Goal: Information Seeking & Learning: Learn about a topic

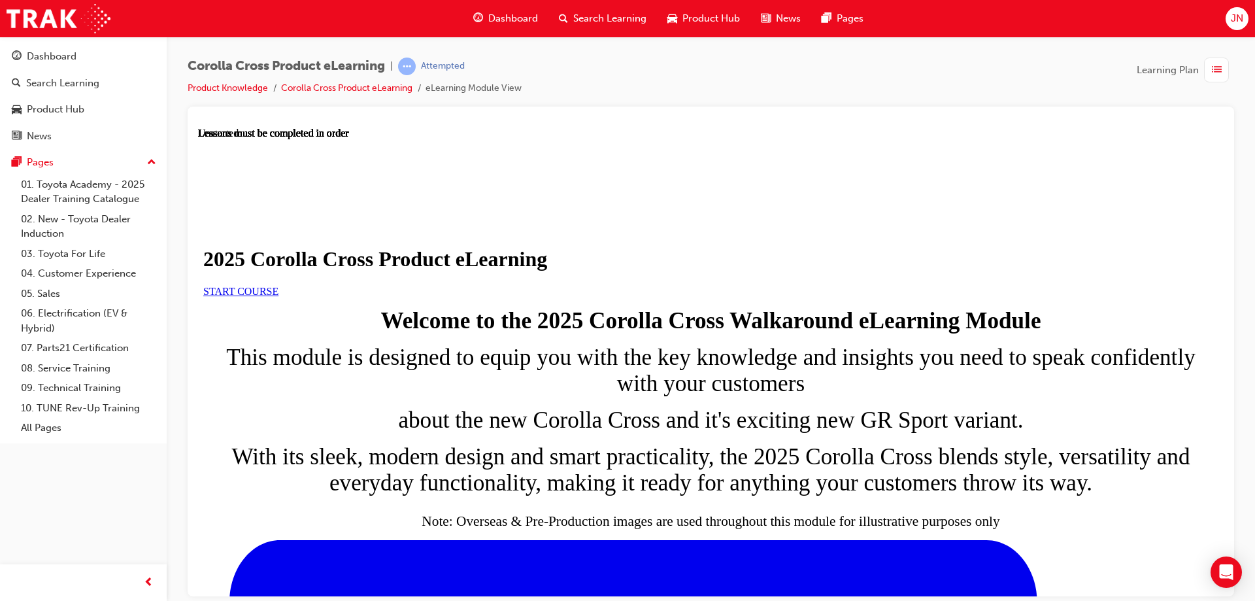
click at [278, 296] on link "START COURSE" at bounding box center [240, 290] width 75 height 11
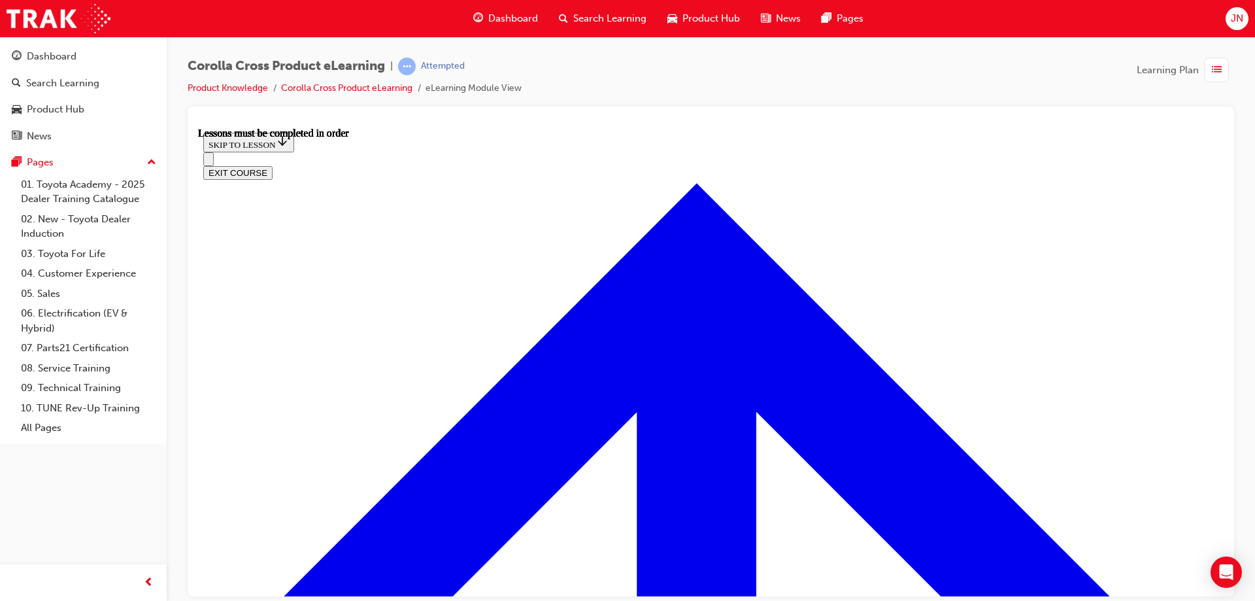
scroll to position [744, 0]
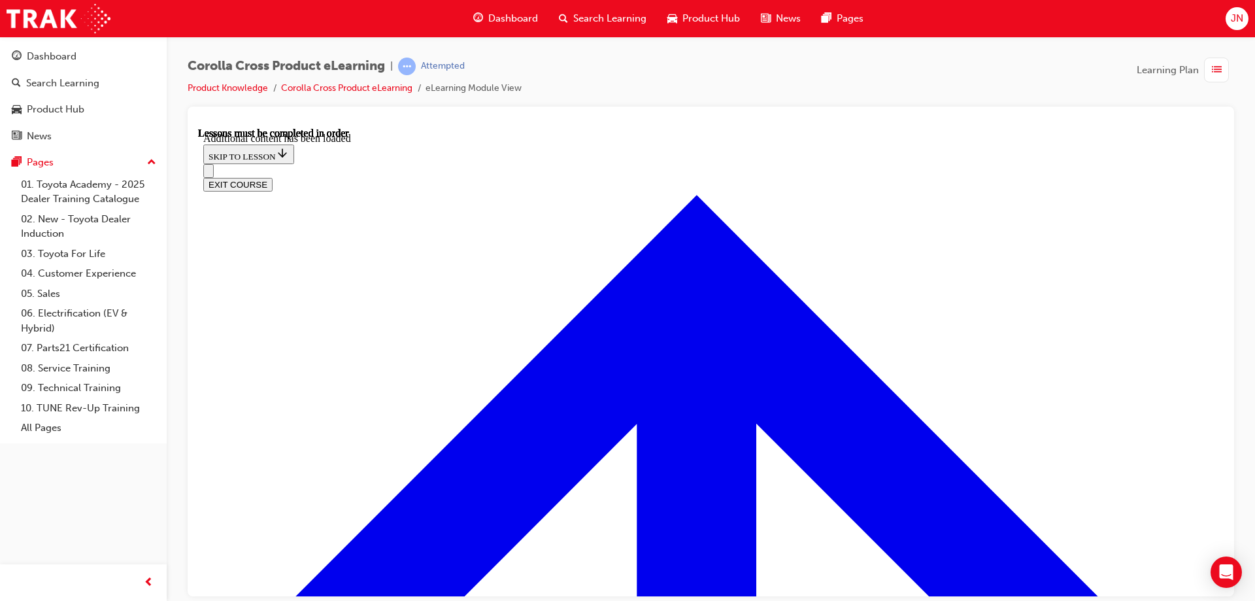
scroll to position [2194, 0]
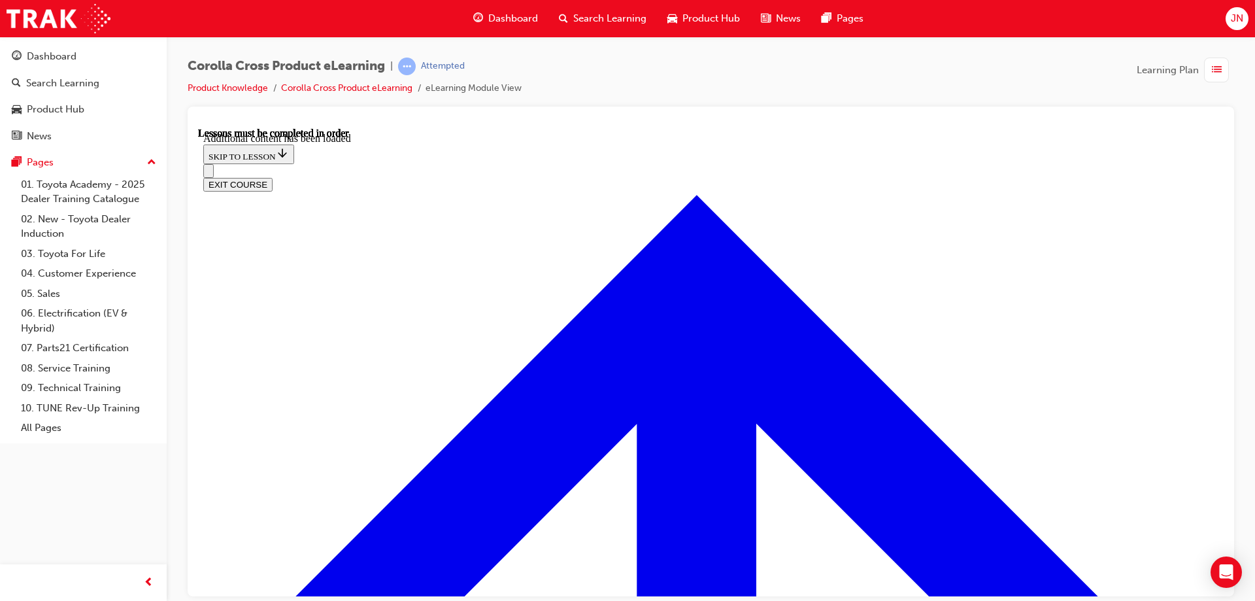
radio input "true"
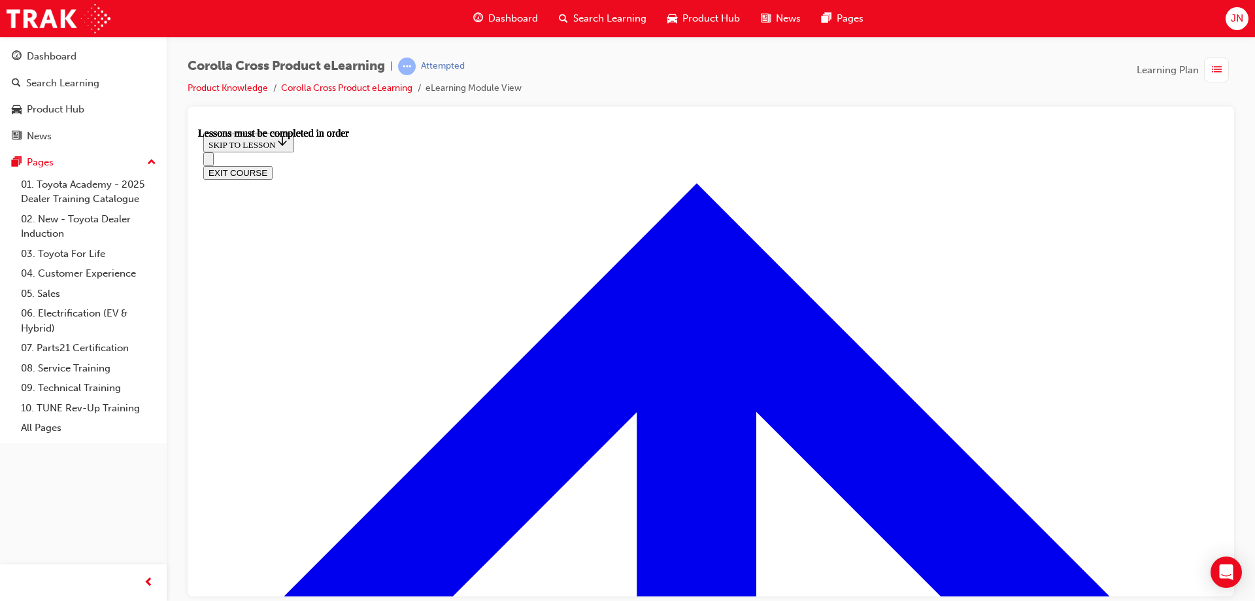
scroll to position [1288, 0]
drag, startPoint x: 595, startPoint y: 293, endPoint x: 610, endPoint y: 282, distance: 18.2
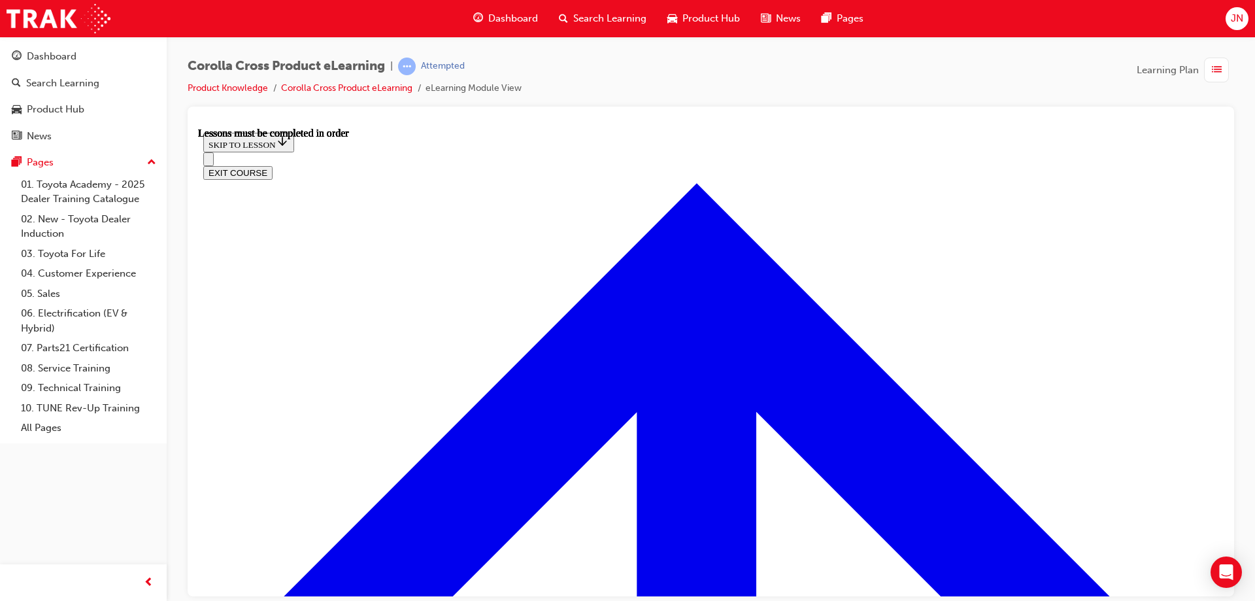
drag, startPoint x: 959, startPoint y: 412, endPoint x: 932, endPoint y: 470, distance: 63.4
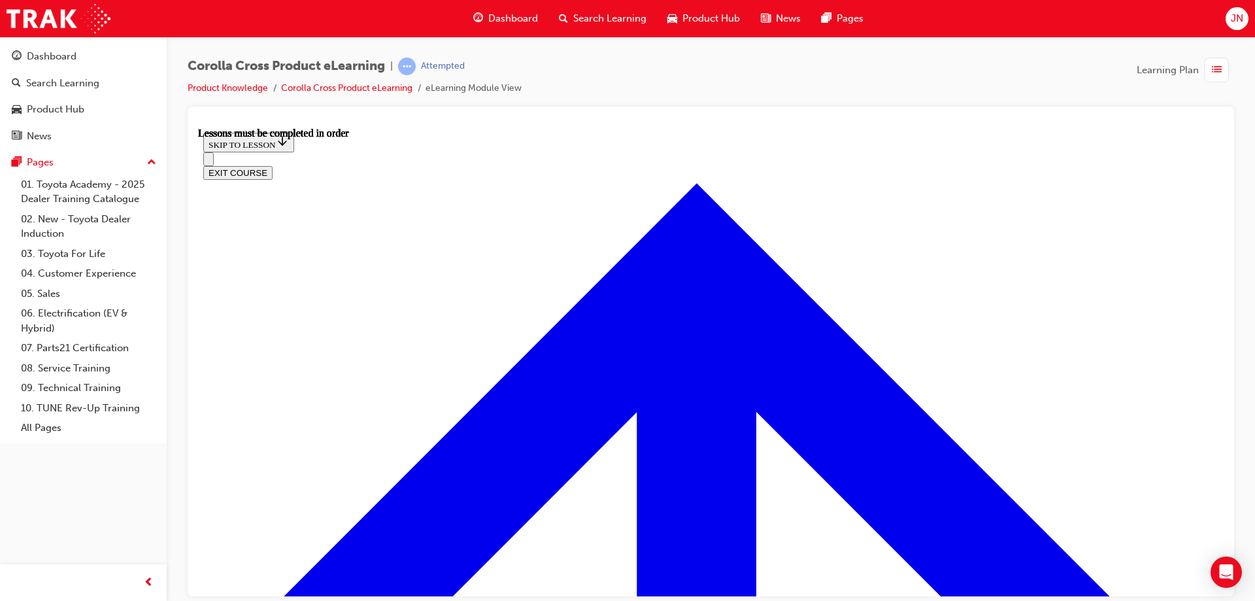
drag, startPoint x: 535, startPoint y: 273, endPoint x: 534, endPoint y: 297, distance: 24.2
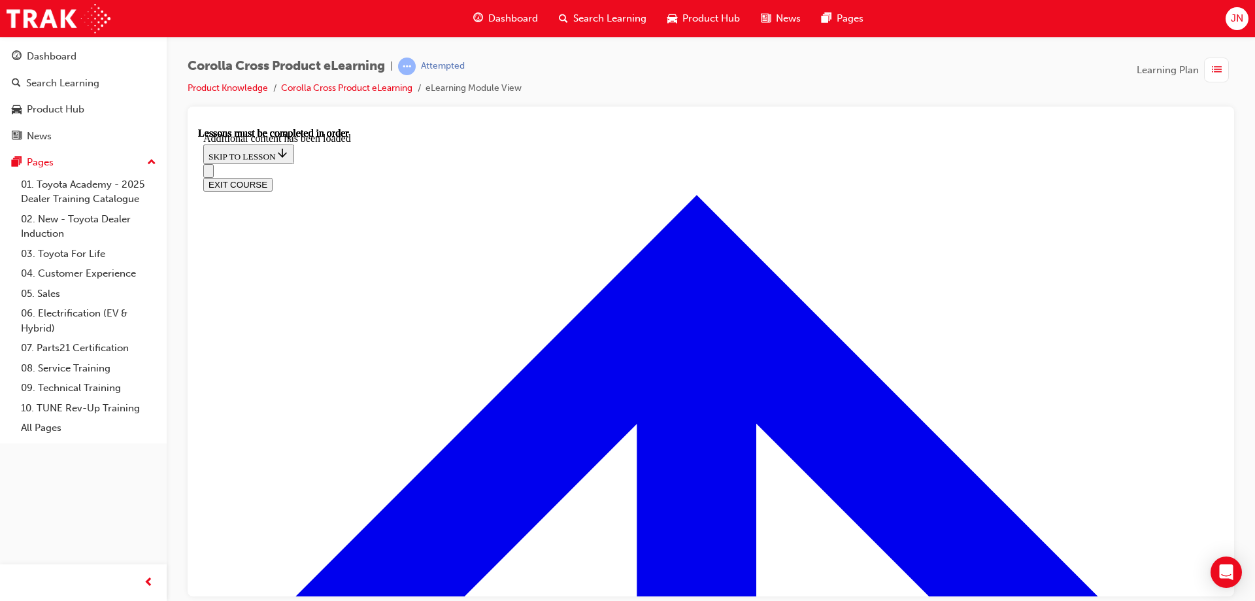
scroll to position [1811, 0]
radio input "true"
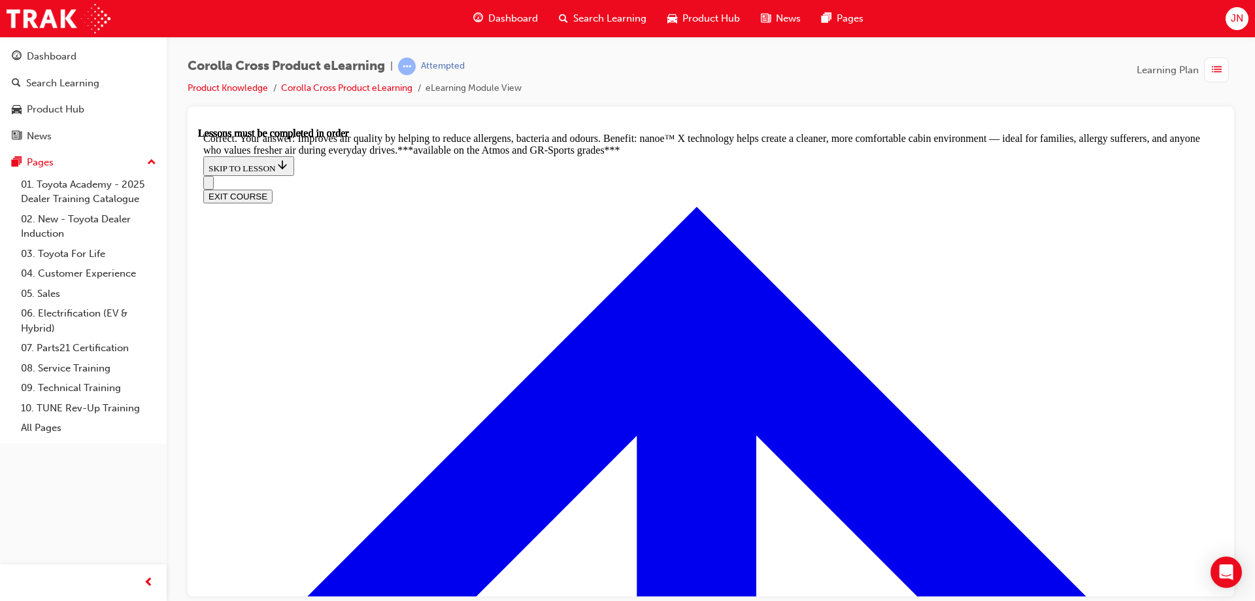
scroll to position [2646, 0]
drag, startPoint x: 700, startPoint y: 294, endPoint x: 1039, endPoint y: 352, distance: 344.1
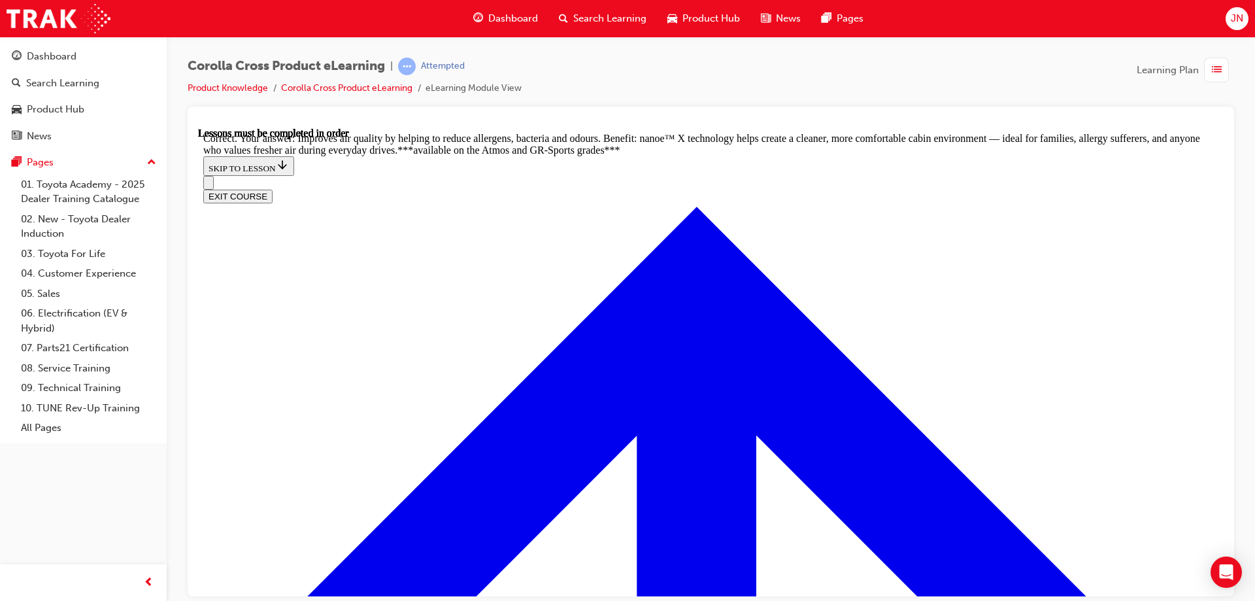
radio input "true"
drag, startPoint x: 725, startPoint y: 465, endPoint x: 780, endPoint y: 470, distance: 55.8
drag, startPoint x: 711, startPoint y: 494, endPoint x: 745, endPoint y: 488, distance: 34.5
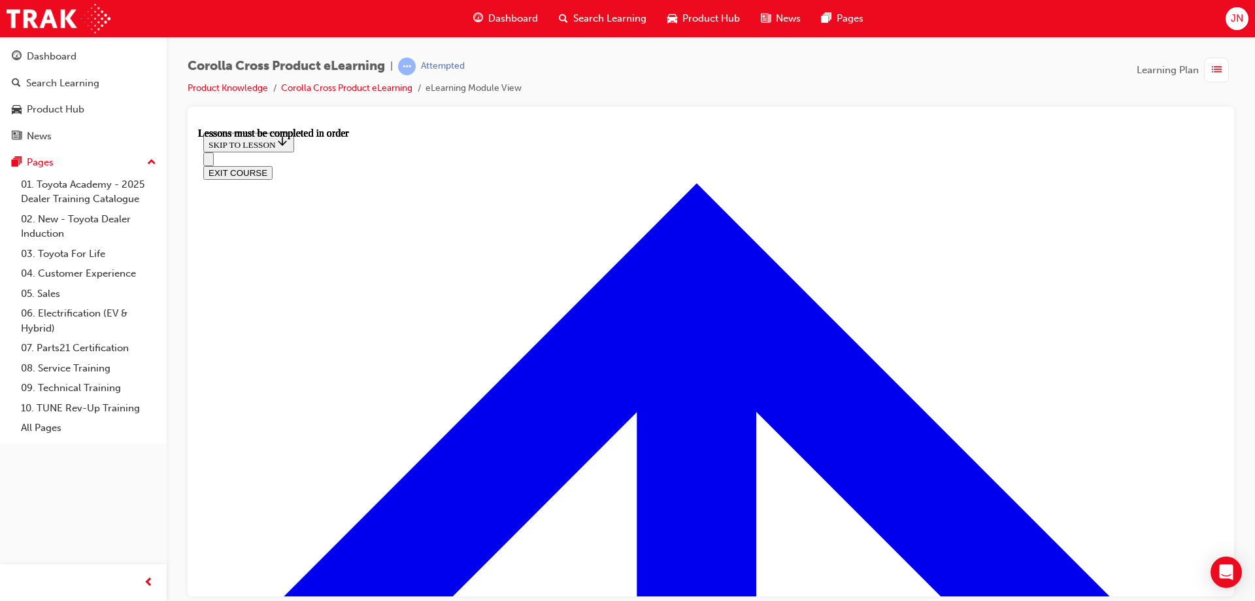
scroll to position [1121, 0]
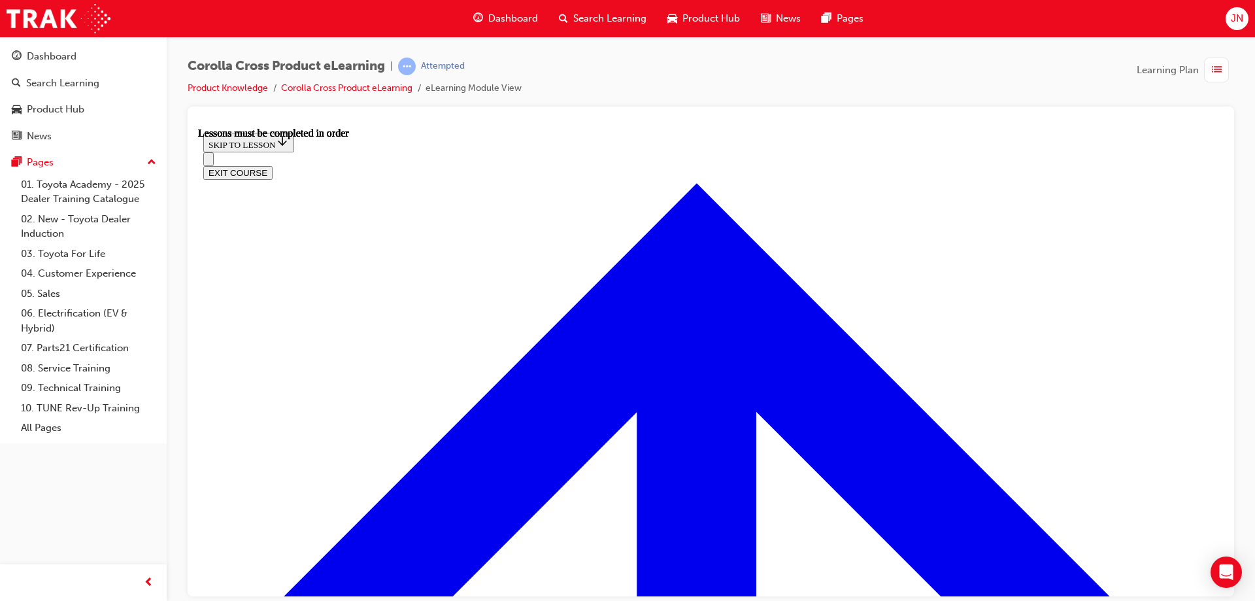
drag, startPoint x: 942, startPoint y: 348, endPoint x: 932, endPoint y: 352, distance: 11.2
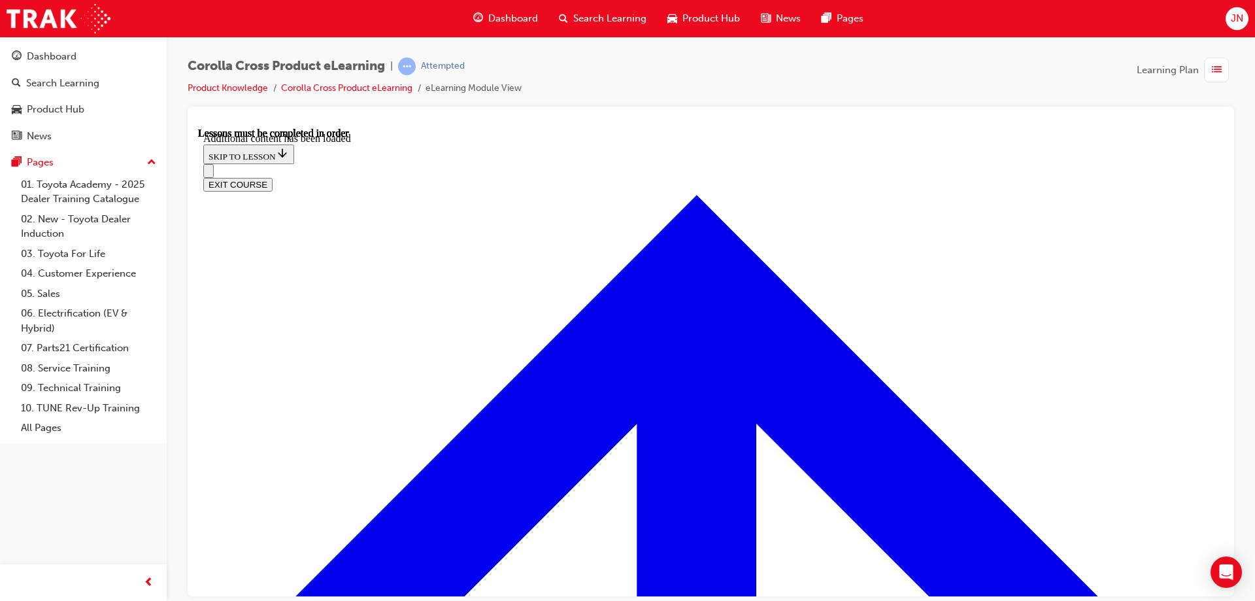
scroll to position [2036, 0]
radio input "true"
drag, startPoint x: 707, startPoint y: 496, endPoint x: 726, endPoint y: 493, distance: 19.2
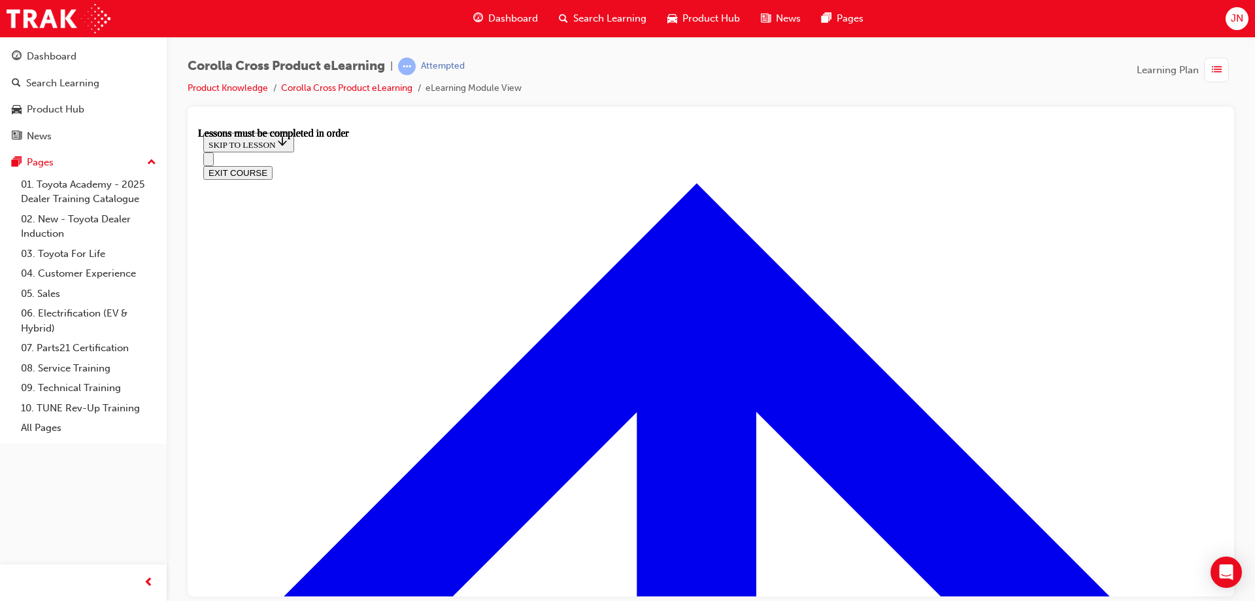
scroll to position [1009, 0]
drag, startPoint x: 756, startPoint y: 285, endPoint x: 765, endPoint y: 285, distance: 8.5
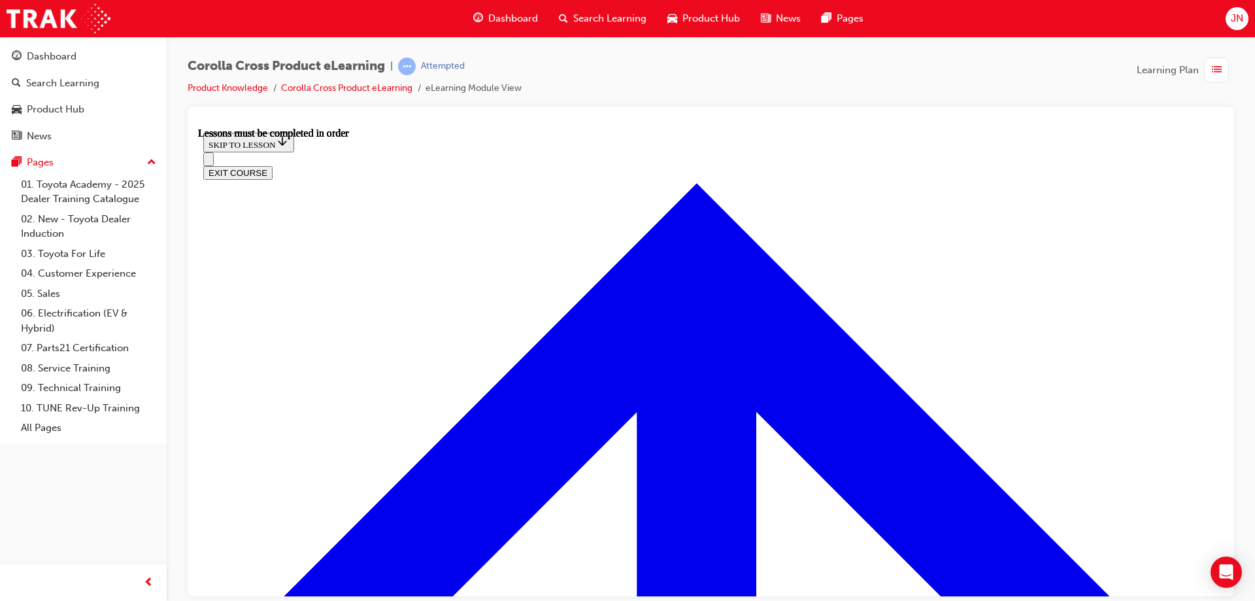
drag, startPoint x: 547, startPoint y: 555, endPoint x: 555, endPoint y: 551, distance: 9.1
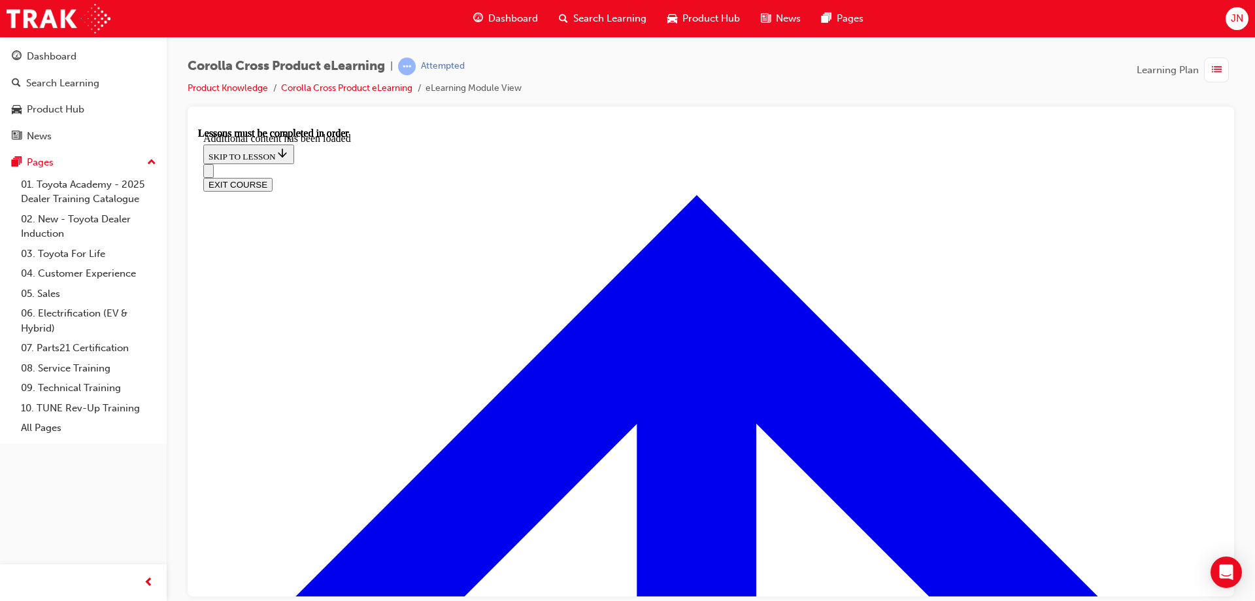
scroll to position [1598, 0]
drag, startPoint x: 516, startPoint y: 373, endPoint x: 528, endPoint y: 372, distance: 12.5
radio input "true"
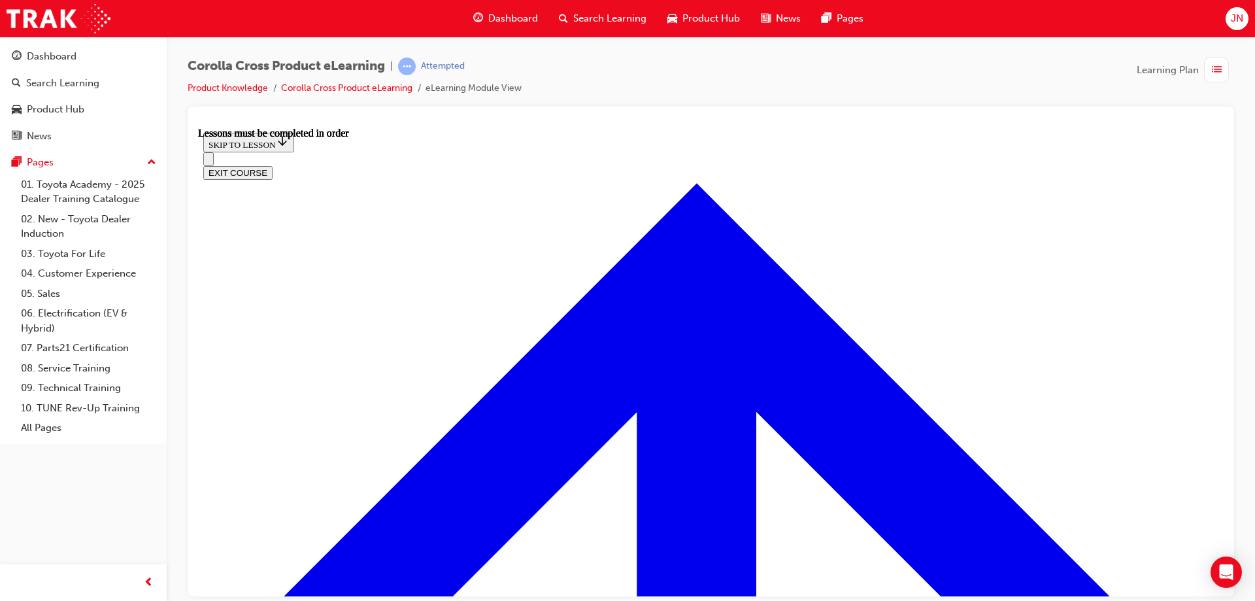
scroll to position [961, 0]
drag, startPoint x: 473, startPoint y: 484, endPoint x: 438, endPoint y: 531, distance: 57.9
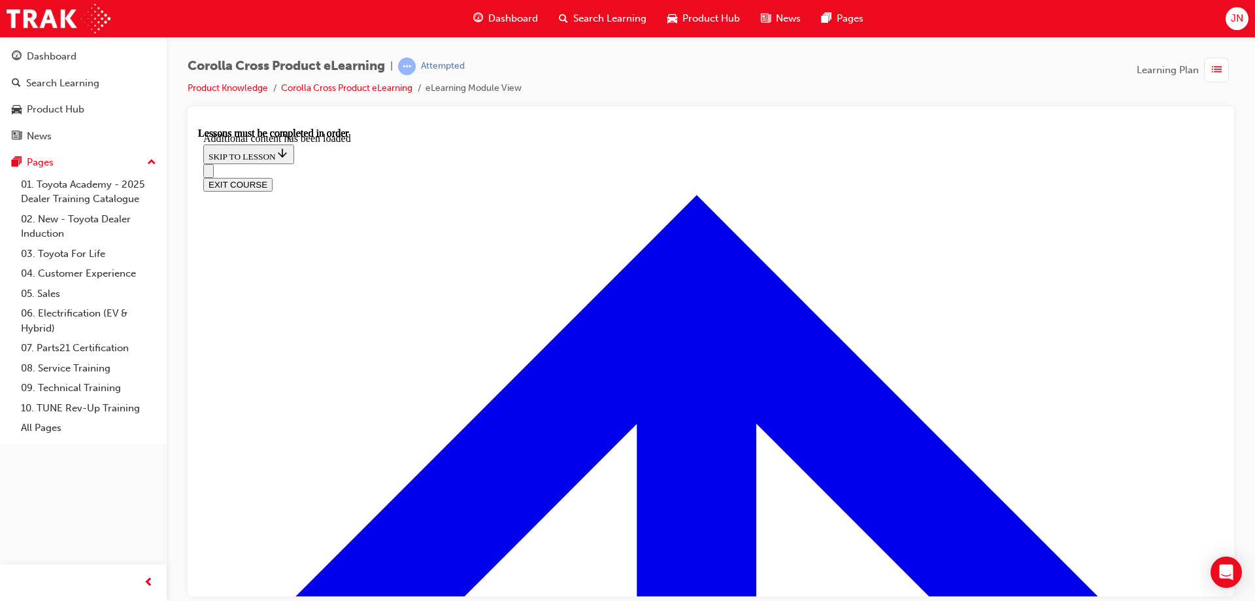
scroll to position [1632, 0]
drag, startPoint x: 518, startPoint y: 376, endPoint x: 557, endPoint y: 375, distance: 39.2
radio input "true"
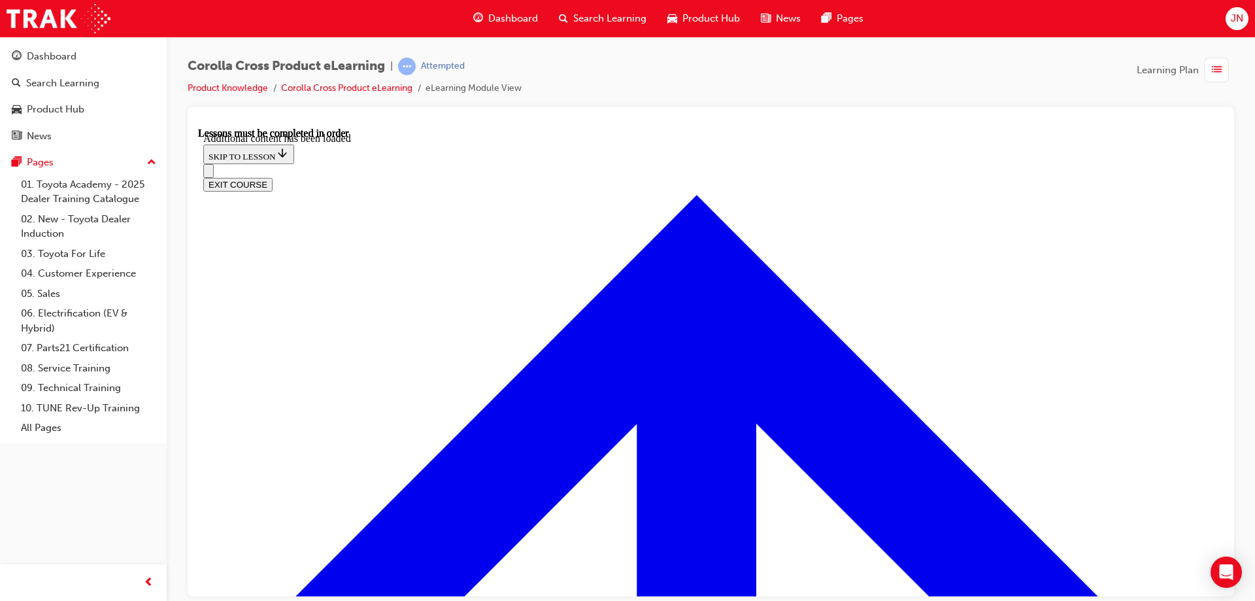
drag, startPoint x: 647, startPoint y: 574, endPoint x: 852, endPoint y: 503, distance: 217.2
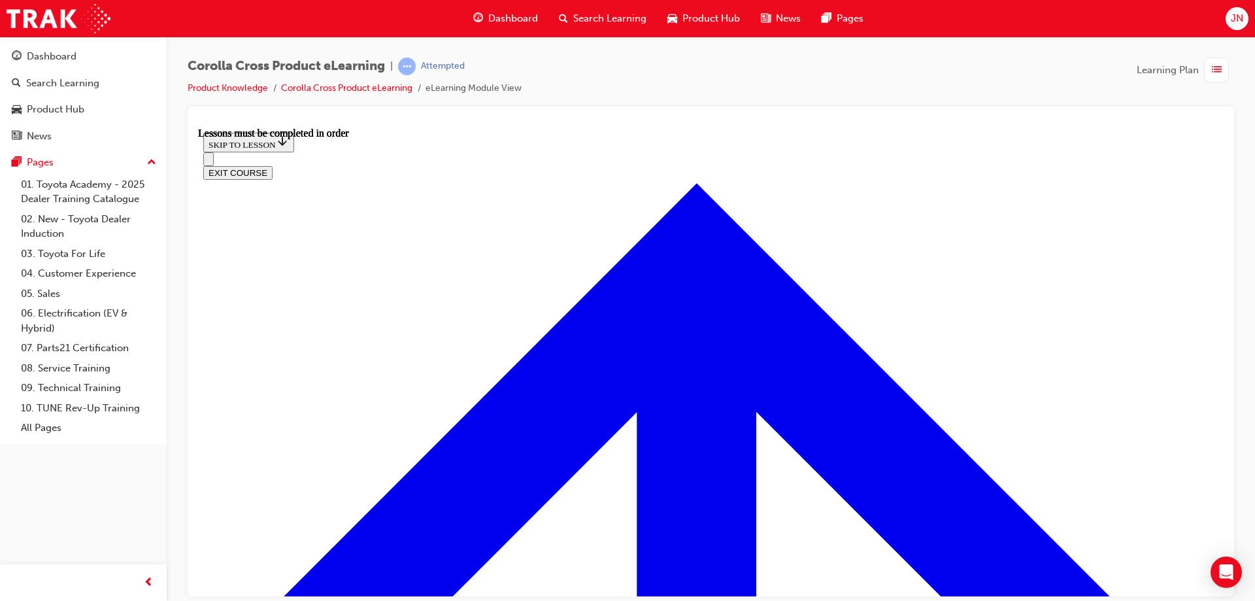
scroll to position [1026, 0]
drag, startPoint x: 400, startPoint y: 470, endPoint x: 453, endPoint y: 469, distance: 53.0
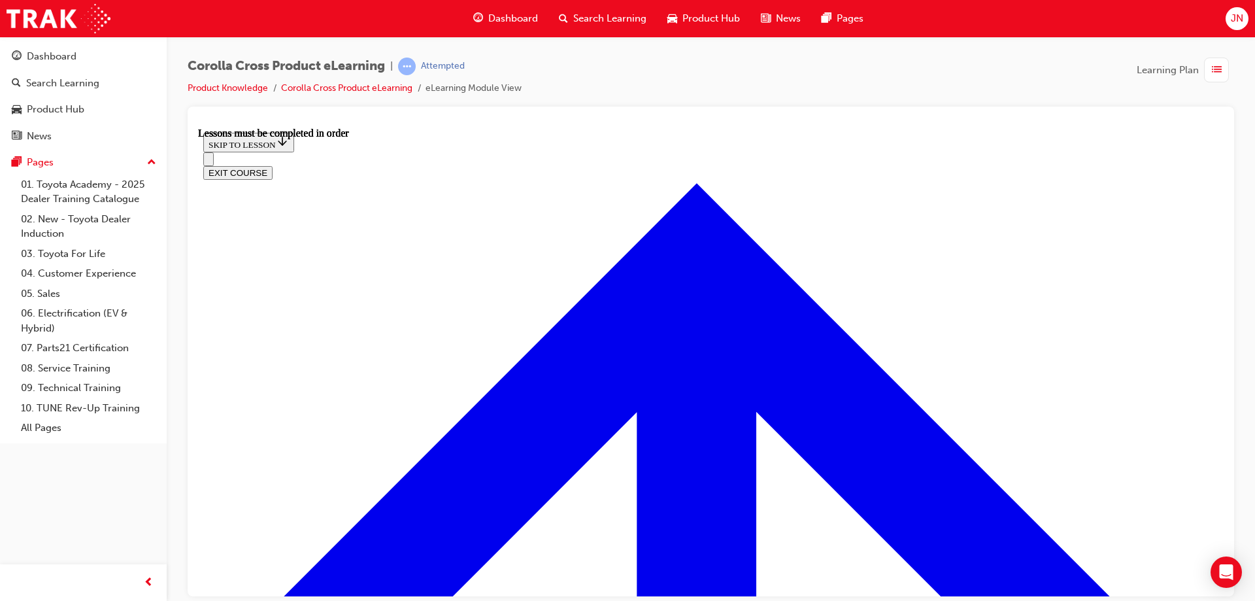
drag, startPoint x: 671, startPoint y: 382, endPoint x: 761, endPoint y: 408, distance: 93.9
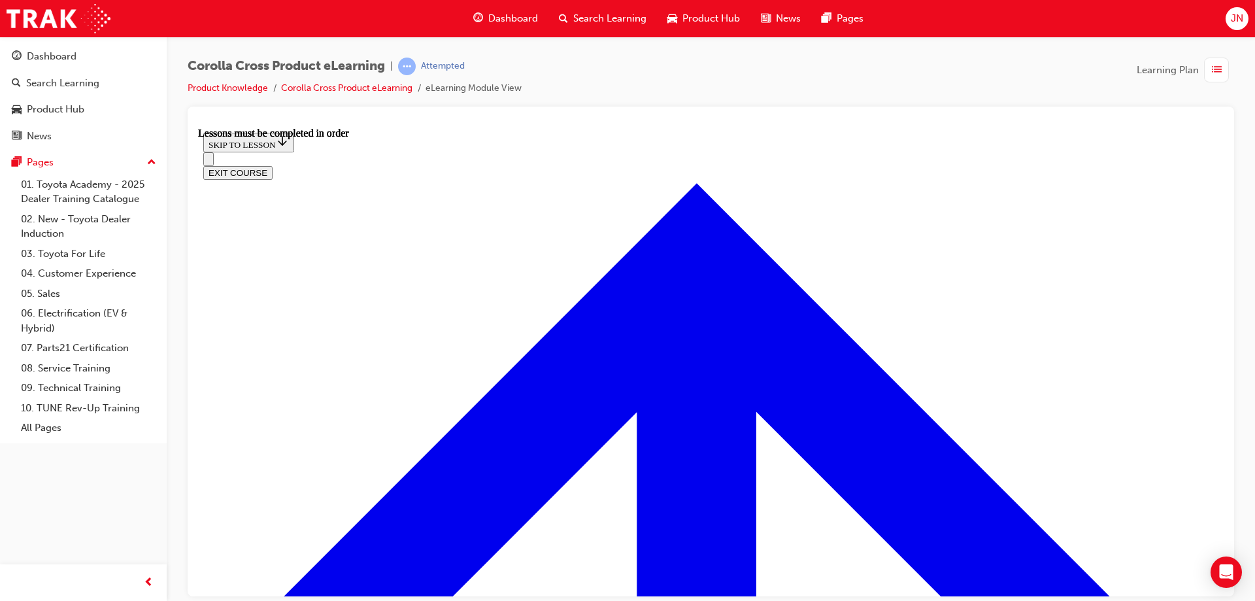
drag, startPoint x: 1059, startPoint y: 388, endPoint x: 1023, endPoint y: 440, distance: 63.1
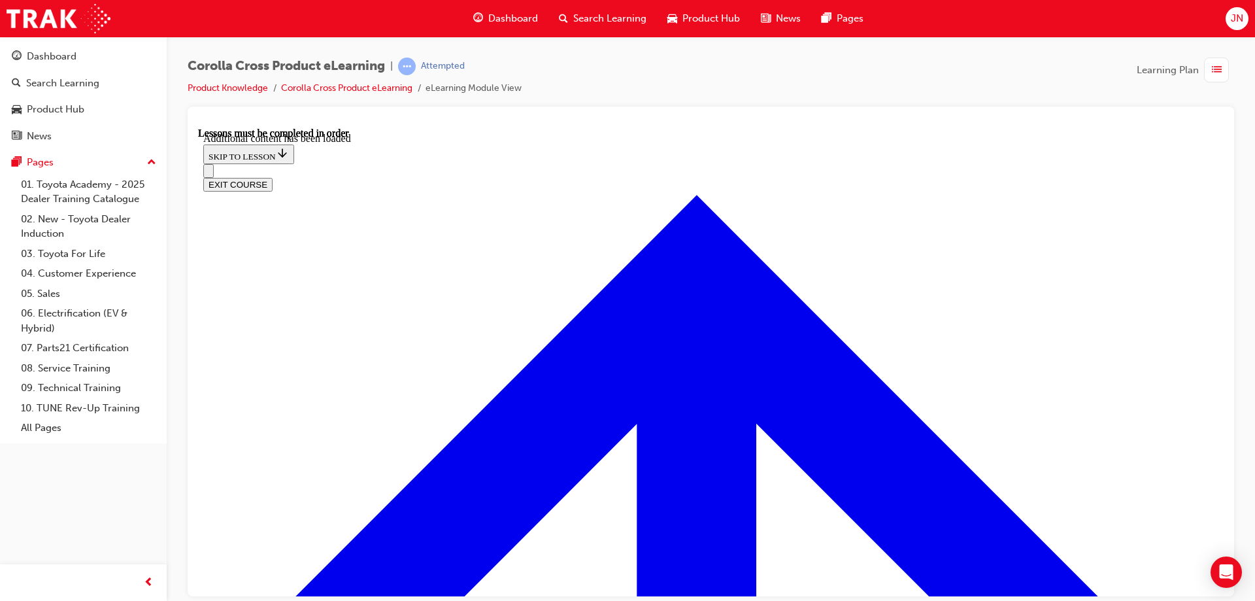
scroll to position [2021, 0]
radio input "true"
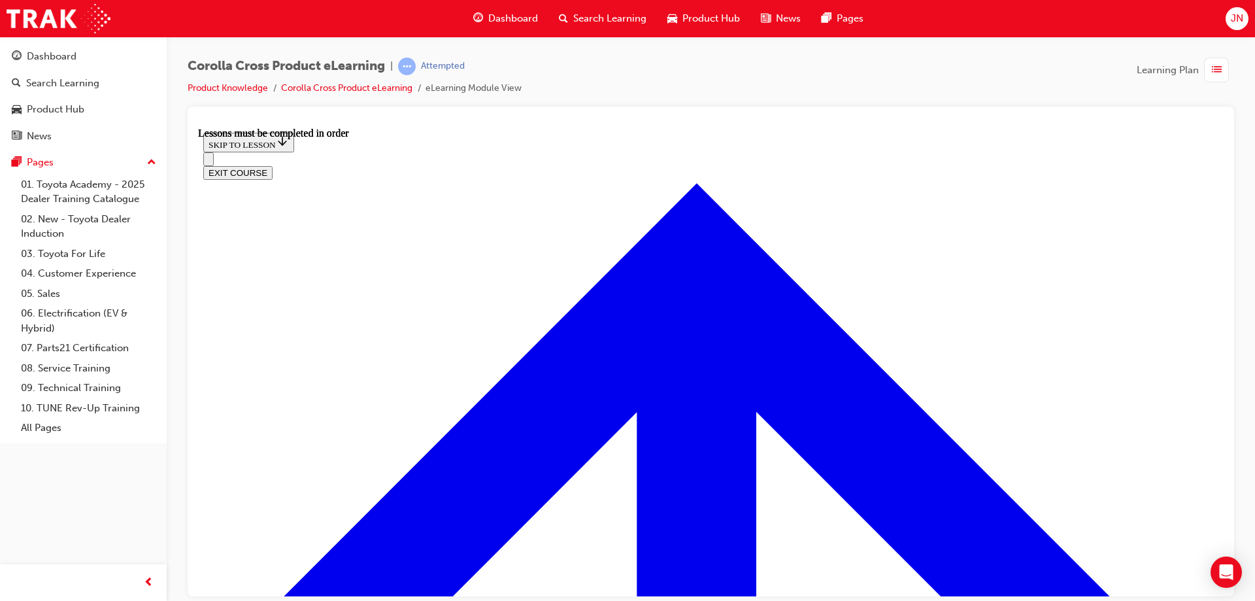
scroll to position [961, 0]
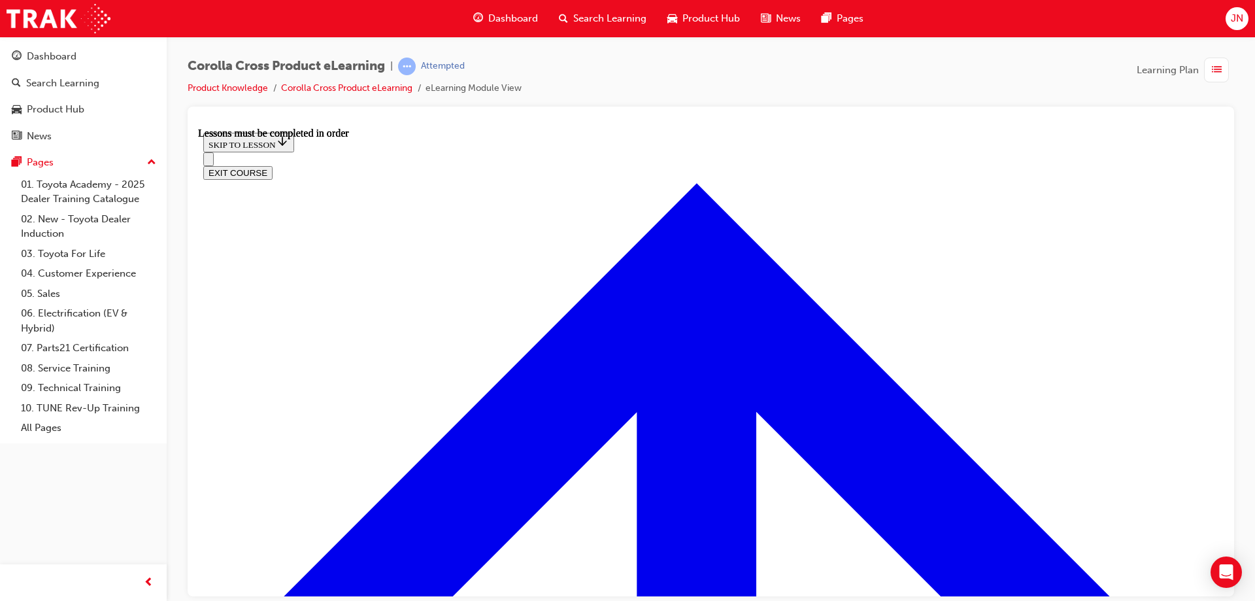
drag, startPoint x: 510, startPoint y: 272, endPoint x: 610, endPoint y: 303, distance: 104.6
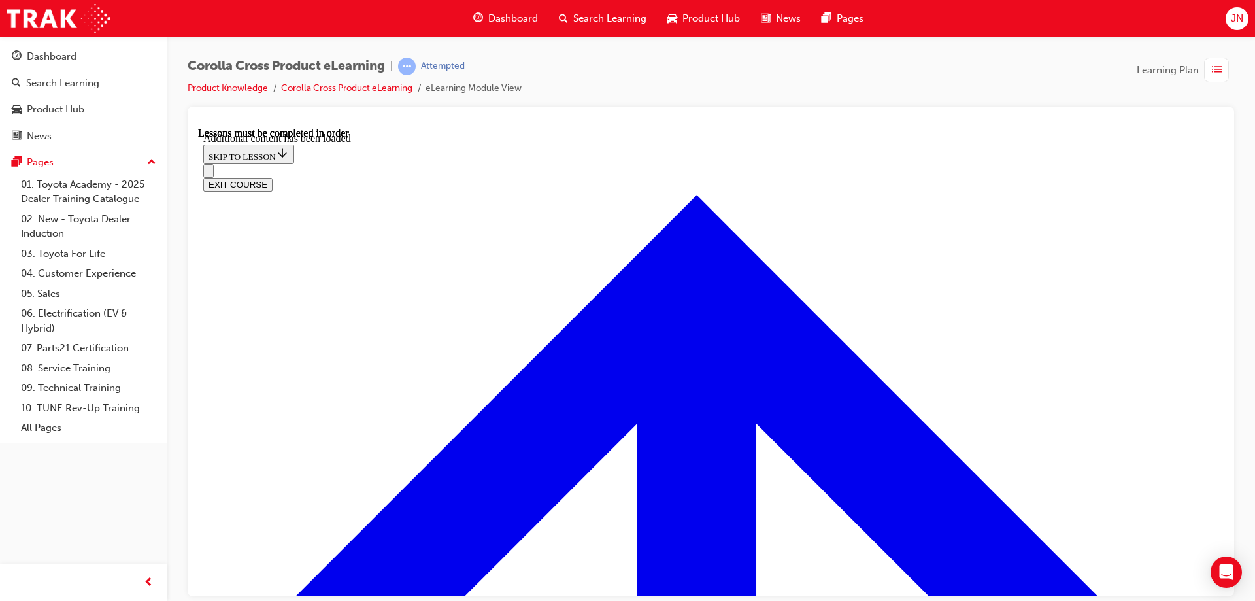
scroll to position [1882, 0]
radio input "true"
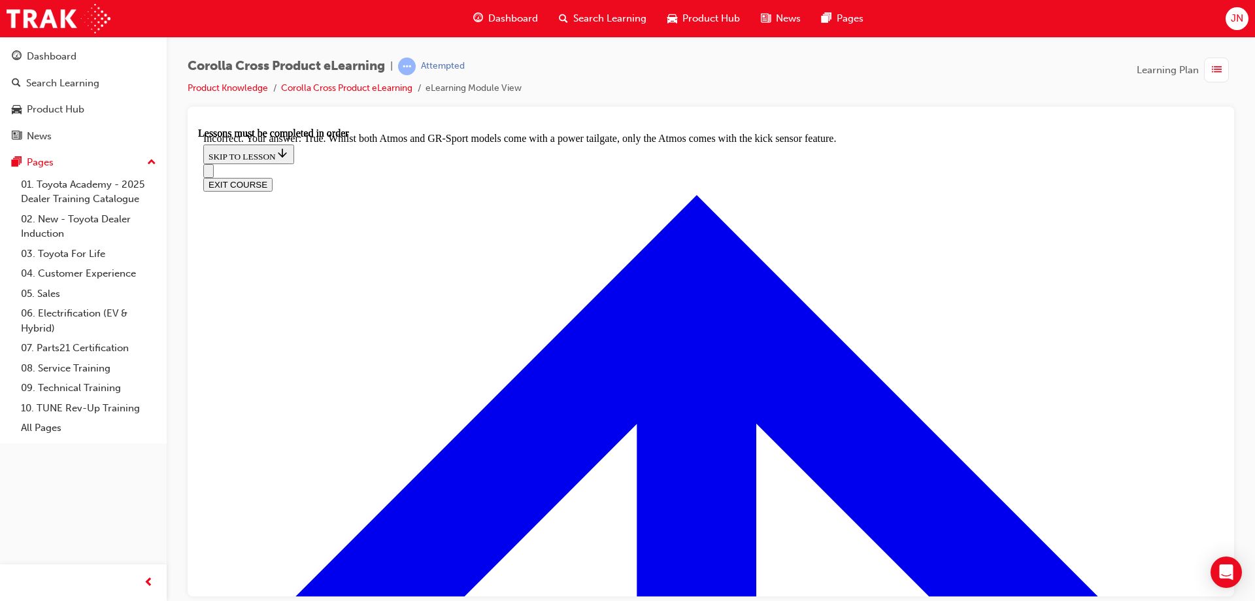
scroll to position [2090, 0]
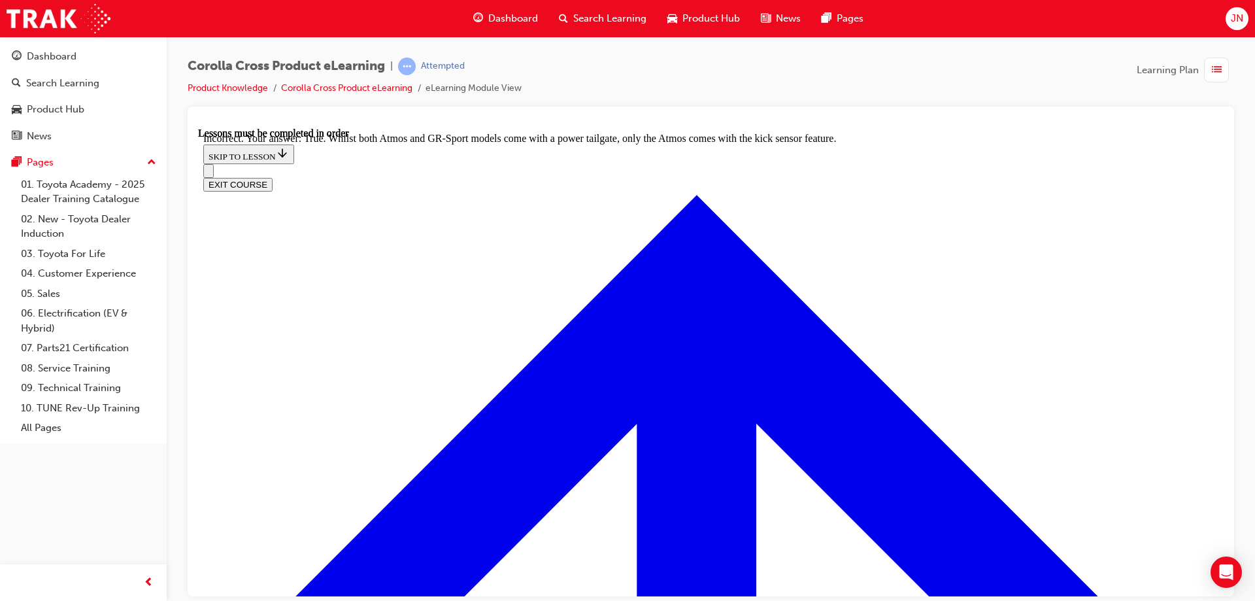
radio input "true"
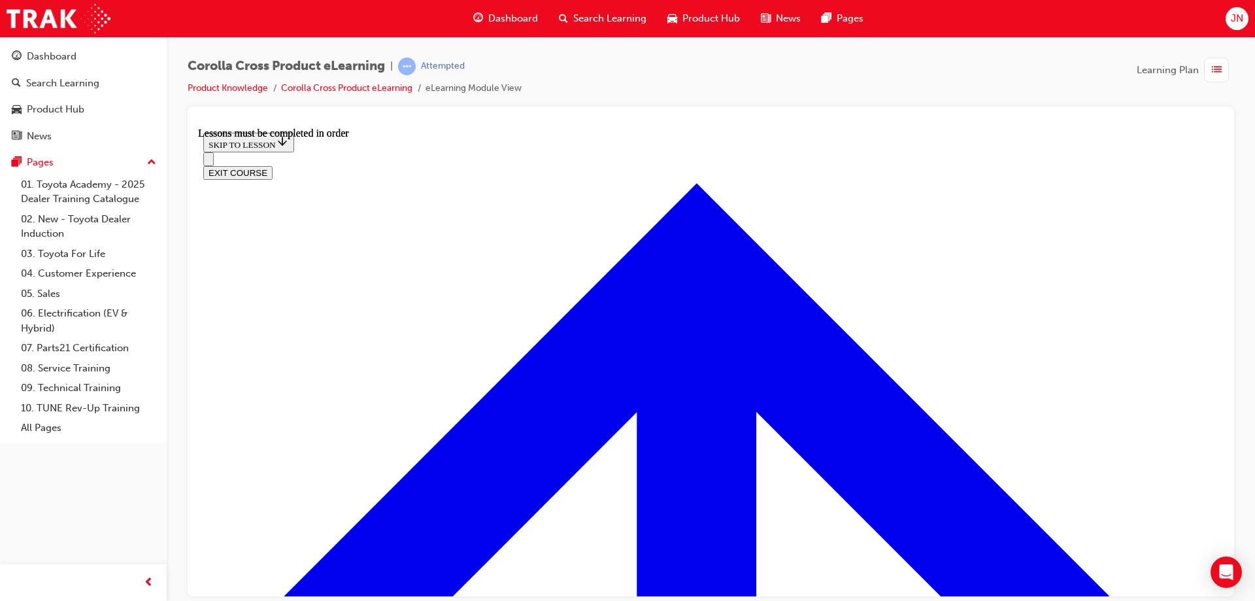
scroll to position [1418, 0]
drag, startPoint x: 330, startPoint y: 564, endPoint x: 462, endPoint y: 513, distance: 141.5
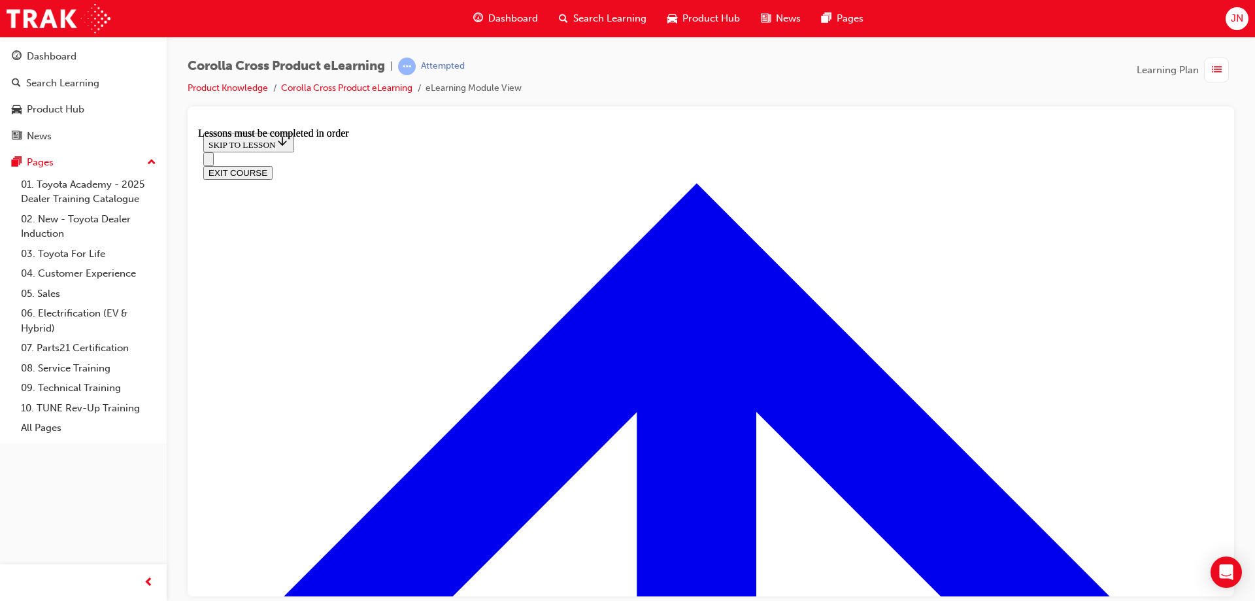
drag, startPoint x: 777, startPoint y: 388, endPoint x: 847, endPoint y: 439, distance: 86.5
drag, startPoint x: 1057, startPoint y: 267, endPoint x: 1053, endPoint y: 381, distance: 113.8
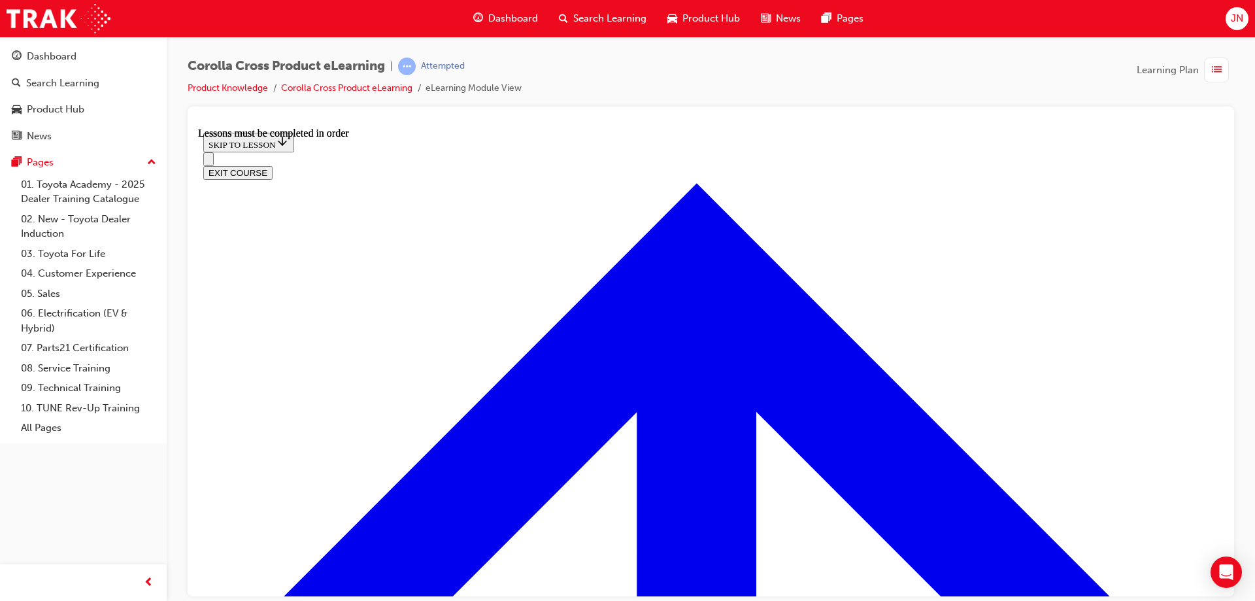
drag, startPoint x: 479, startPoint y: 362, endPoint x: 499, endPoint y: 370, distance: 21.1
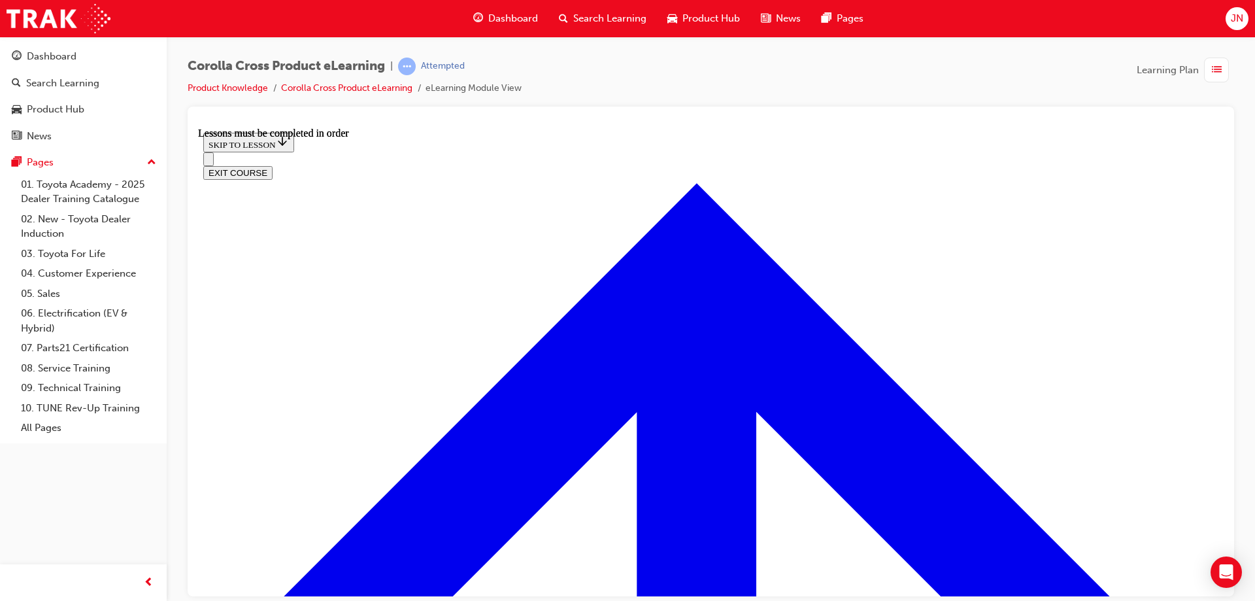
scroll to position [2292, 0]
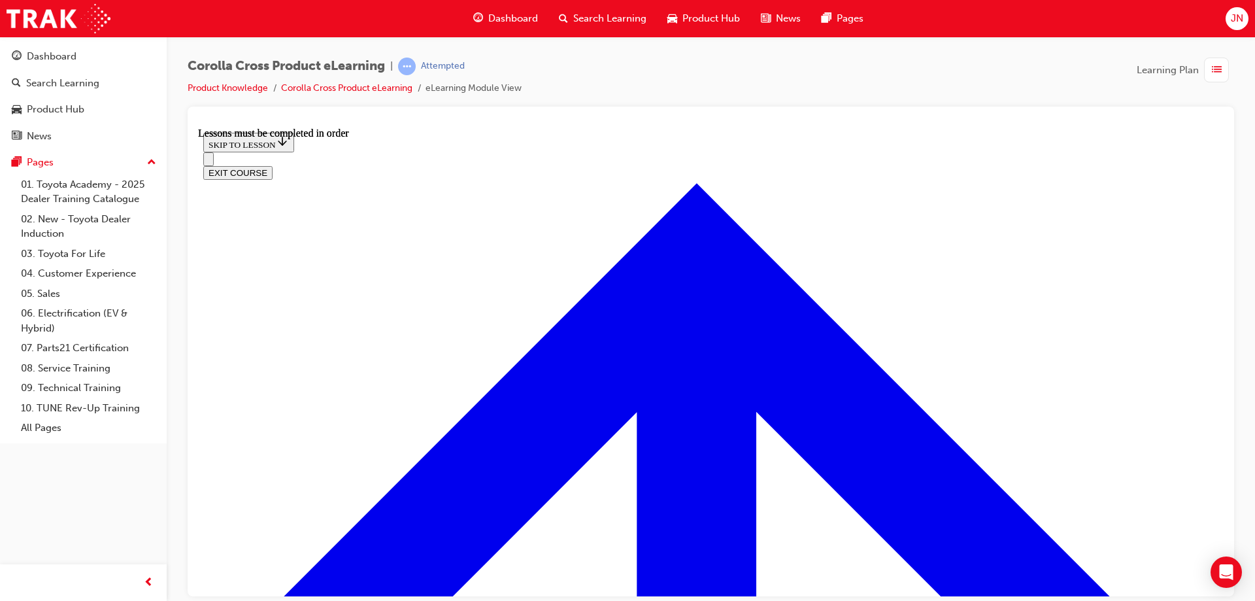
drag, startPoint x: 850, startPoint y: 436, endPoint x: 755, endPoint y: 433, distance: 95.4
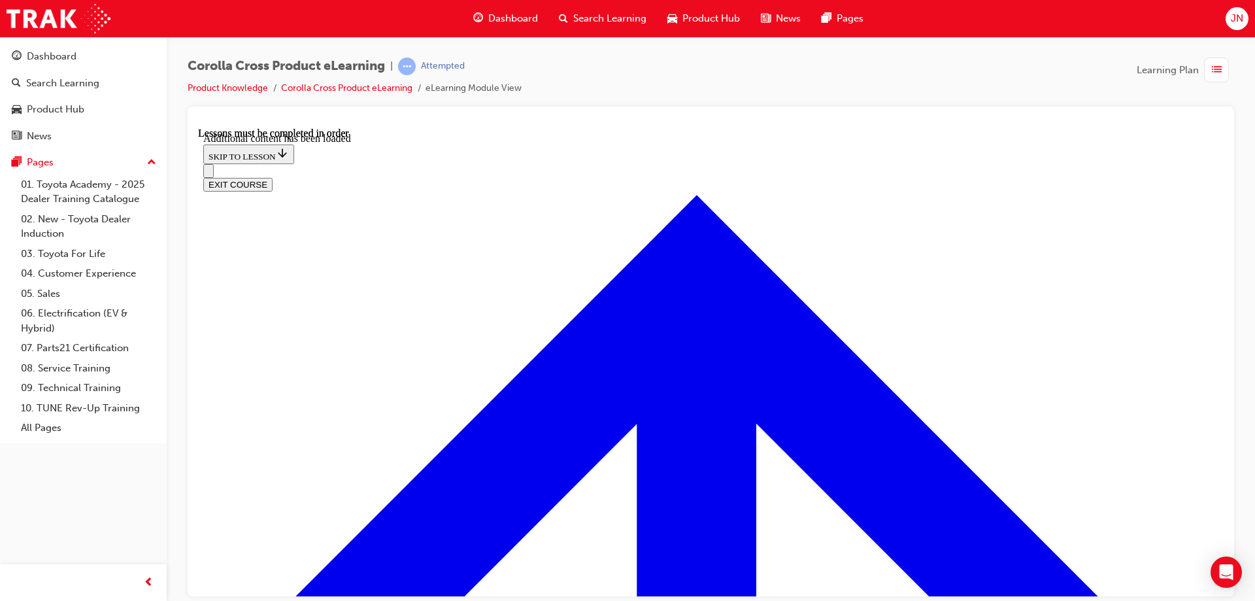
scroll to position [3272, 0]
checkbox input "true"
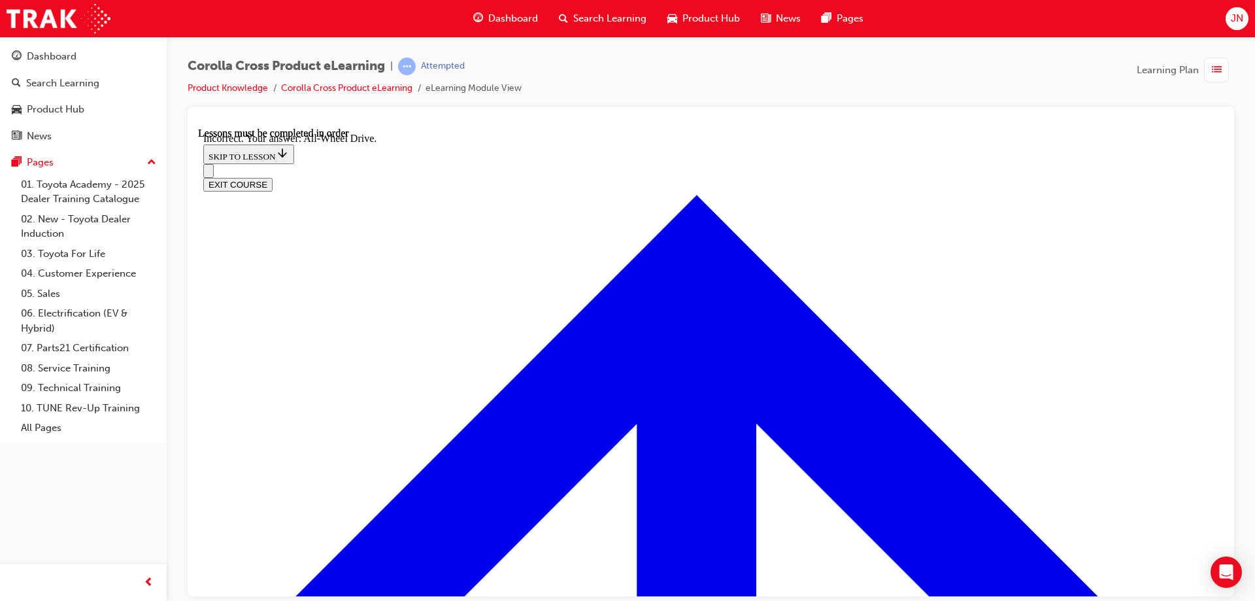
checkbox input "true"
checkbox input "false"
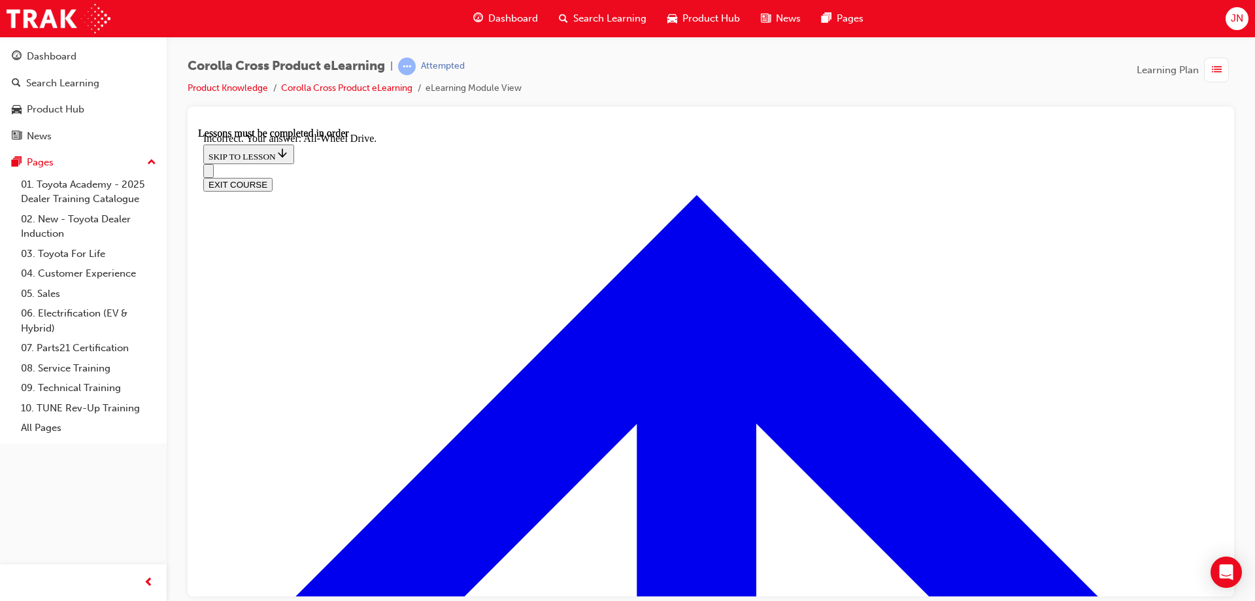
radio input "true"
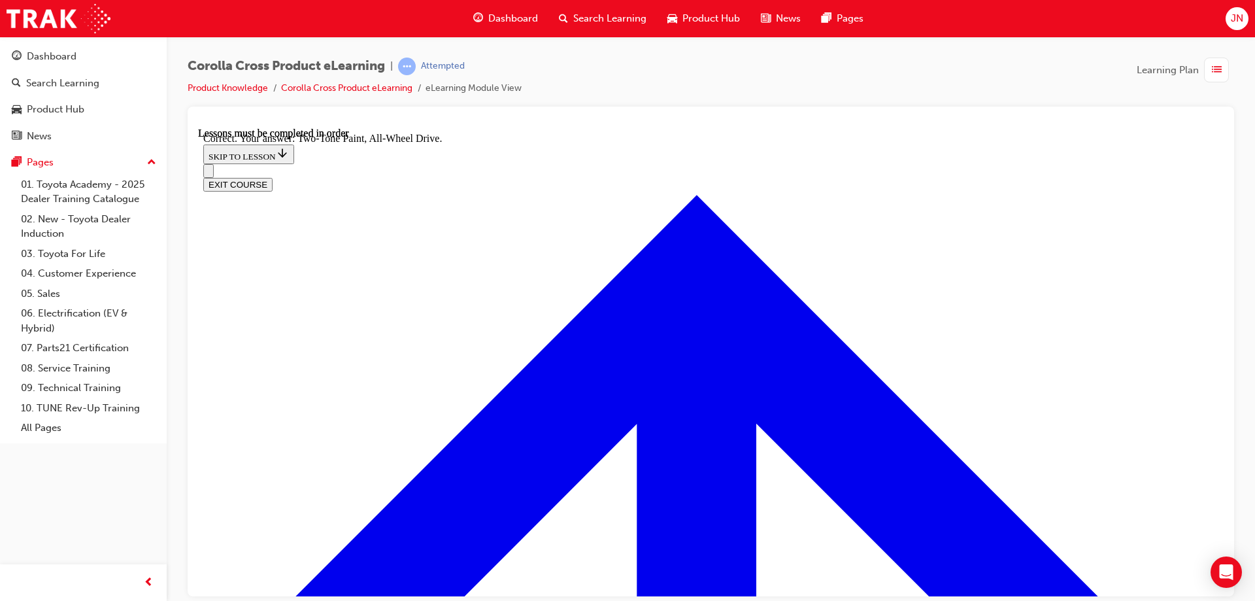
radio input "true"
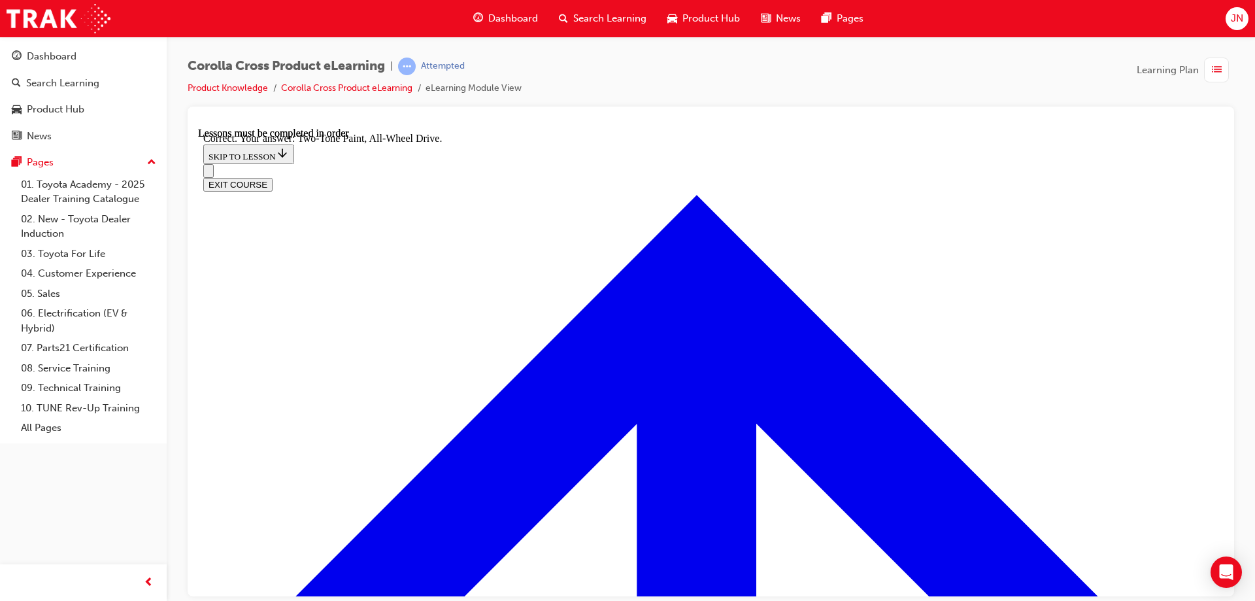
radio input "true"
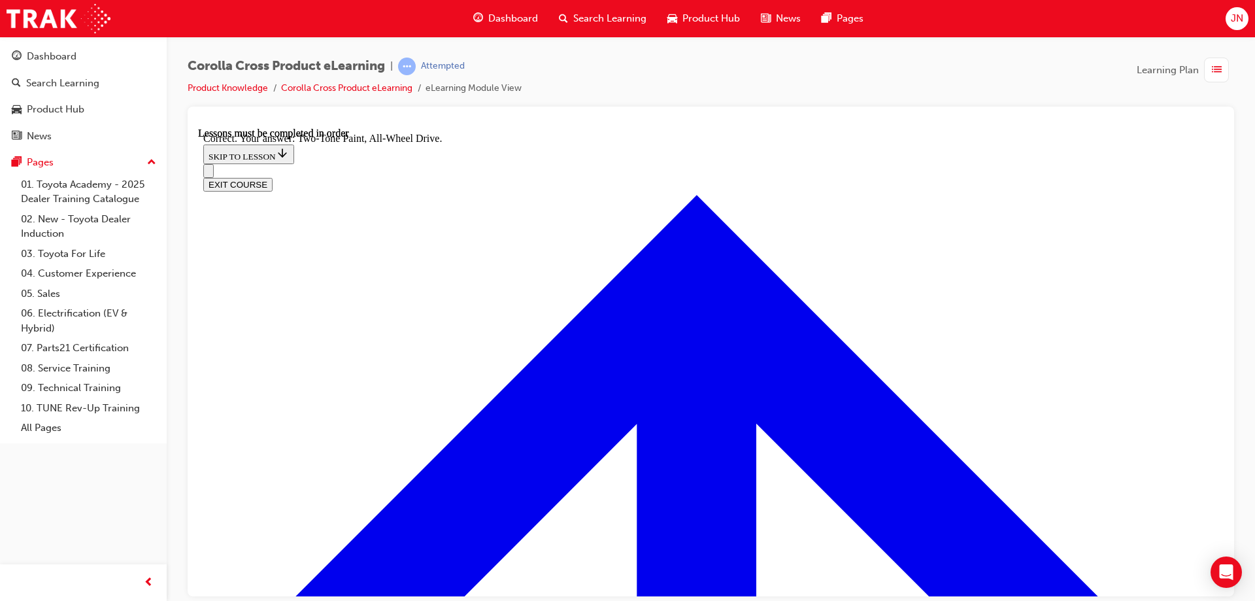
radio input "true"
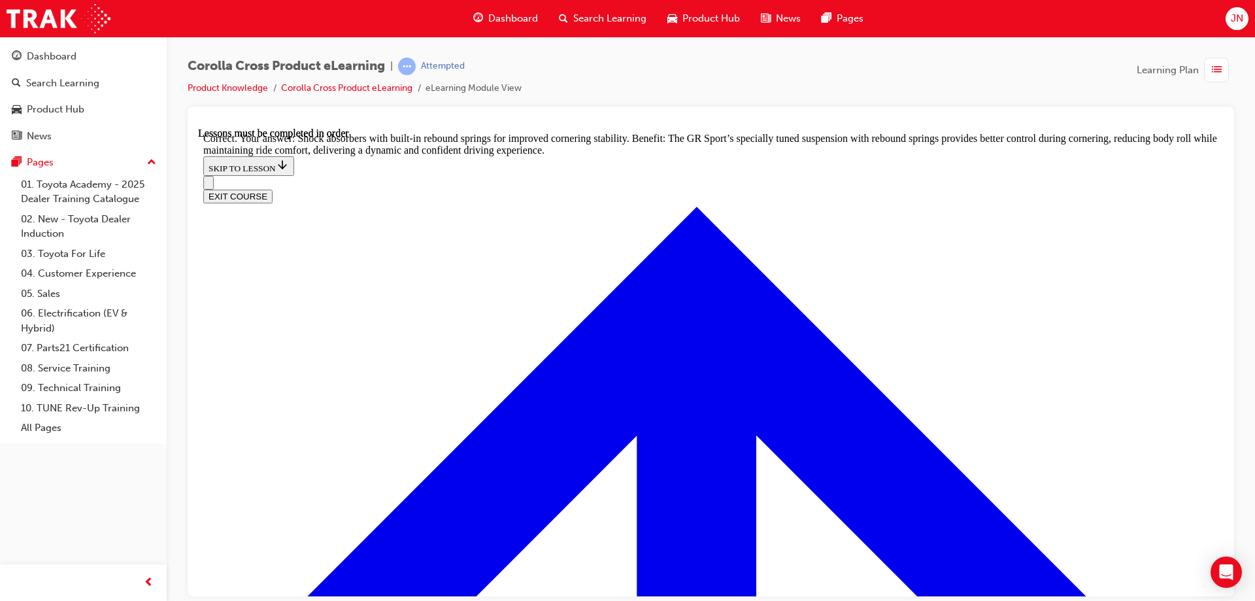
scroll to position [4168, 0]
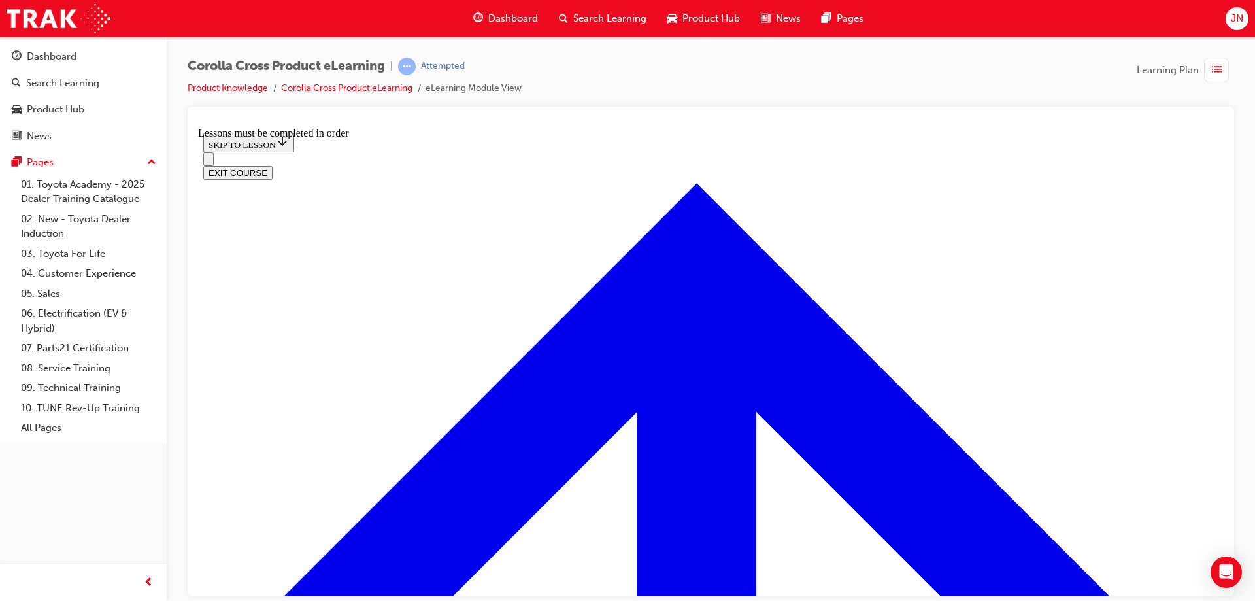
scroll to position [1353, 0]
drag, startPoint x: 536, startPoint y: 280, endPoint x: 599, endPoint y: 280, distance: 62.1
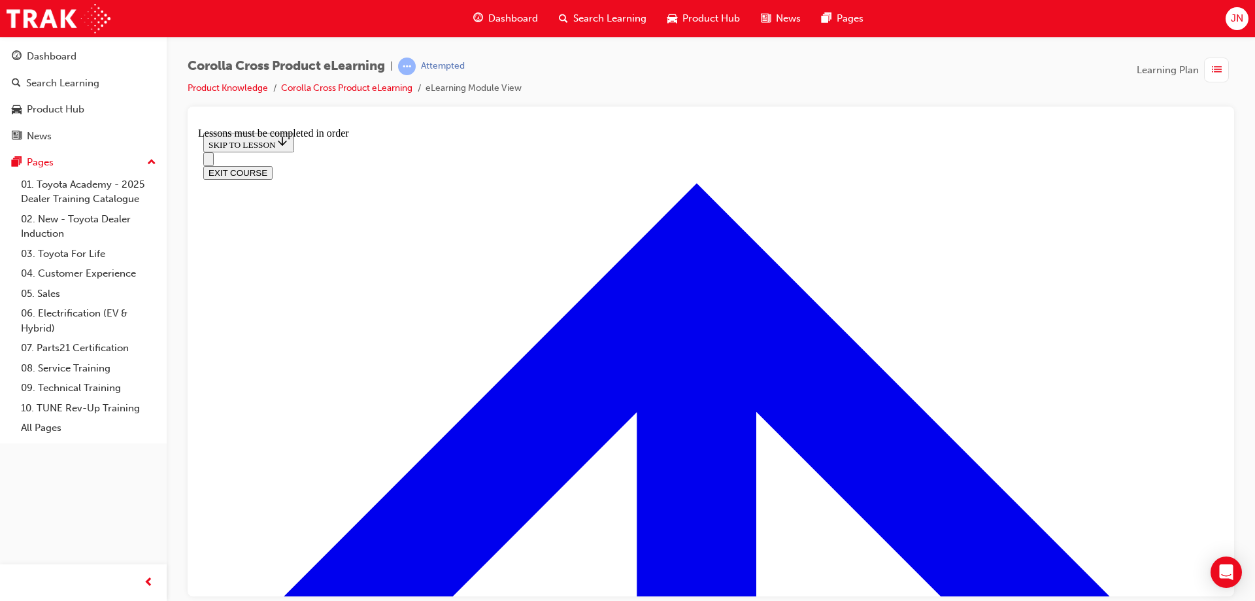
drag, startPoint x: 568, startPoint y: 230, endPoint x: 666, endPoint y: 230, distance: 98.0
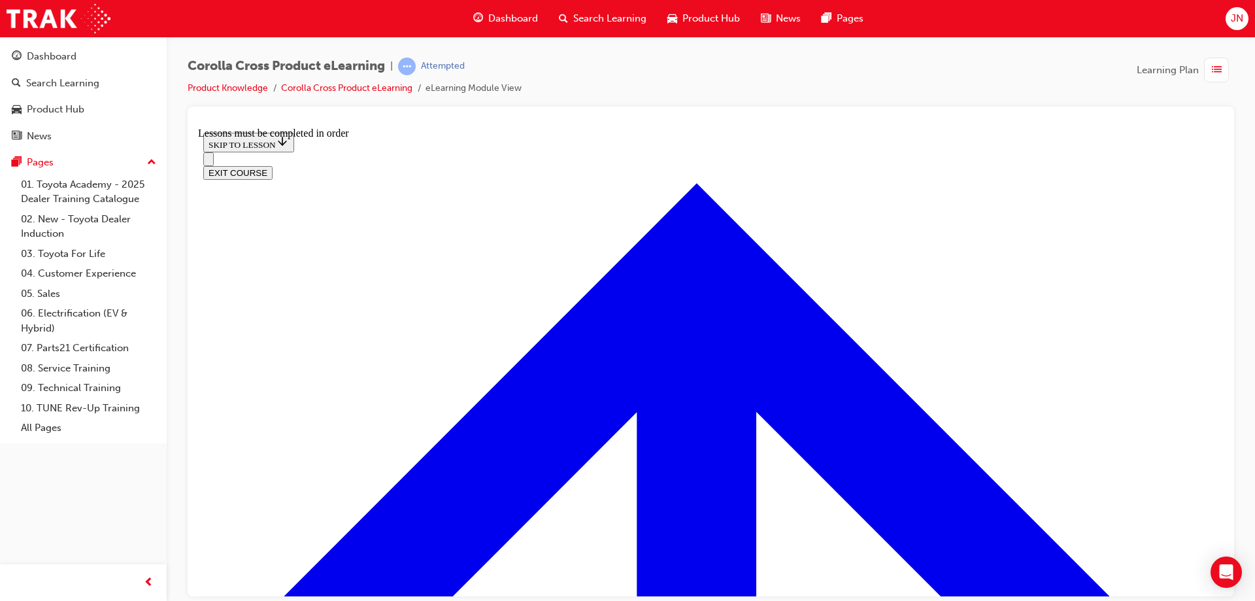
drag, startPoint x: 674, startPoint y: 229, endPoint x: 729, endPoint y: 229, distance: 54.9
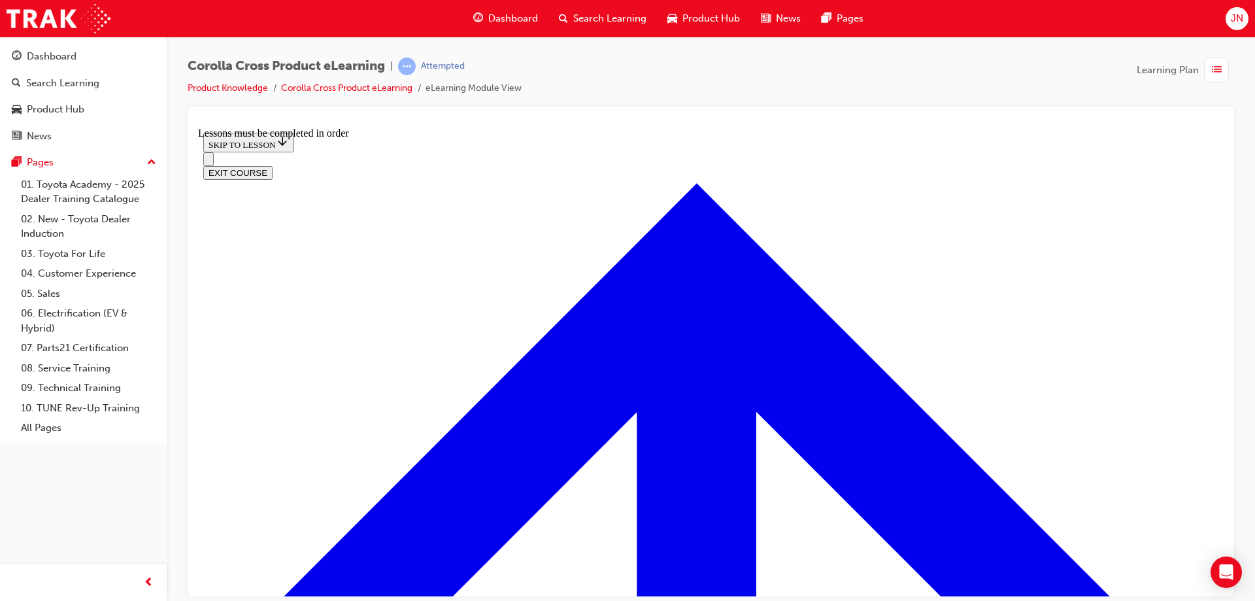
scroll to position [1452, 0]
click at [272, 165] on button "EXIT COURSE" at bounding box center [237, 172] width 69 height 14
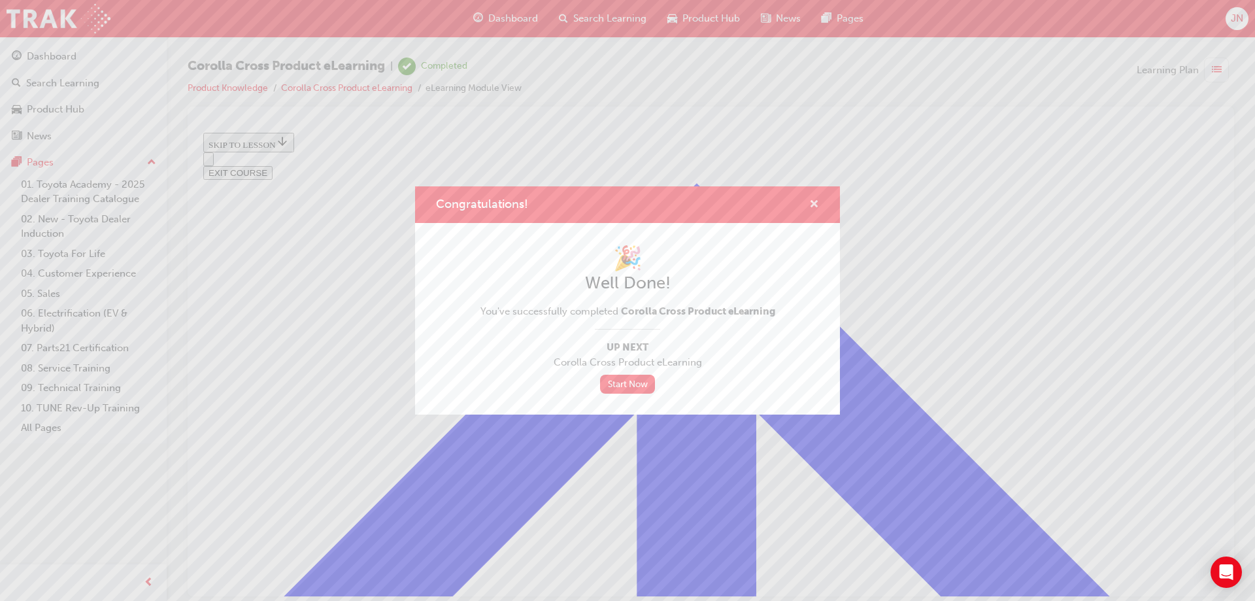
click at [811, 201] on span "cross-icon" at bounding box center [814, 205] width 10 height 12
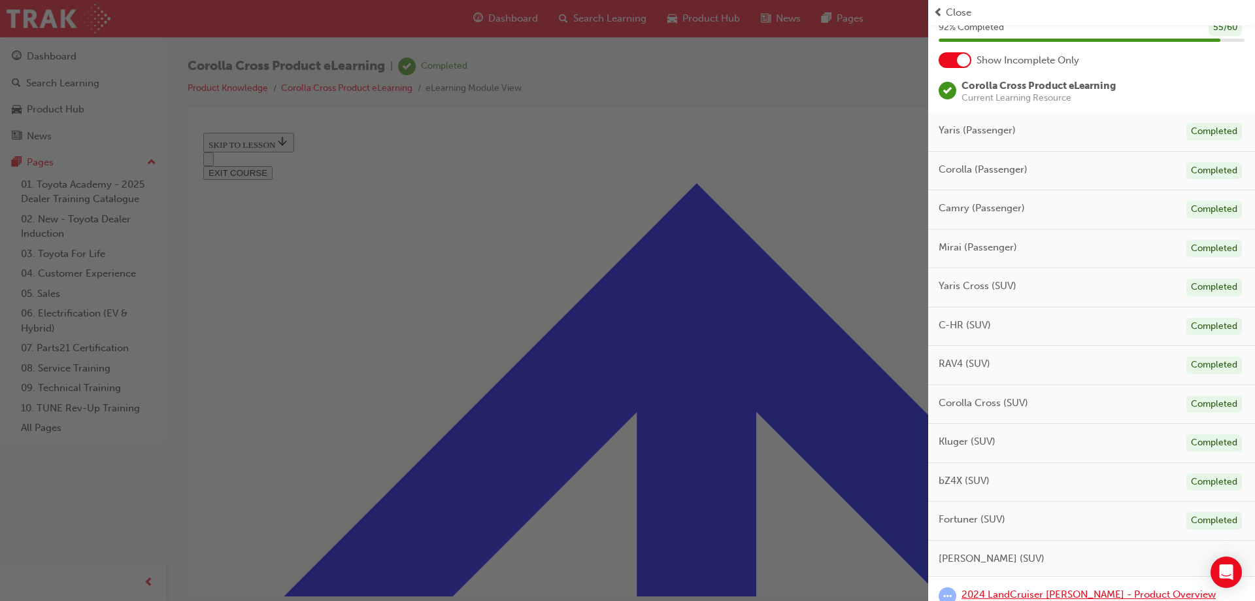
scroll to position [0, 0]
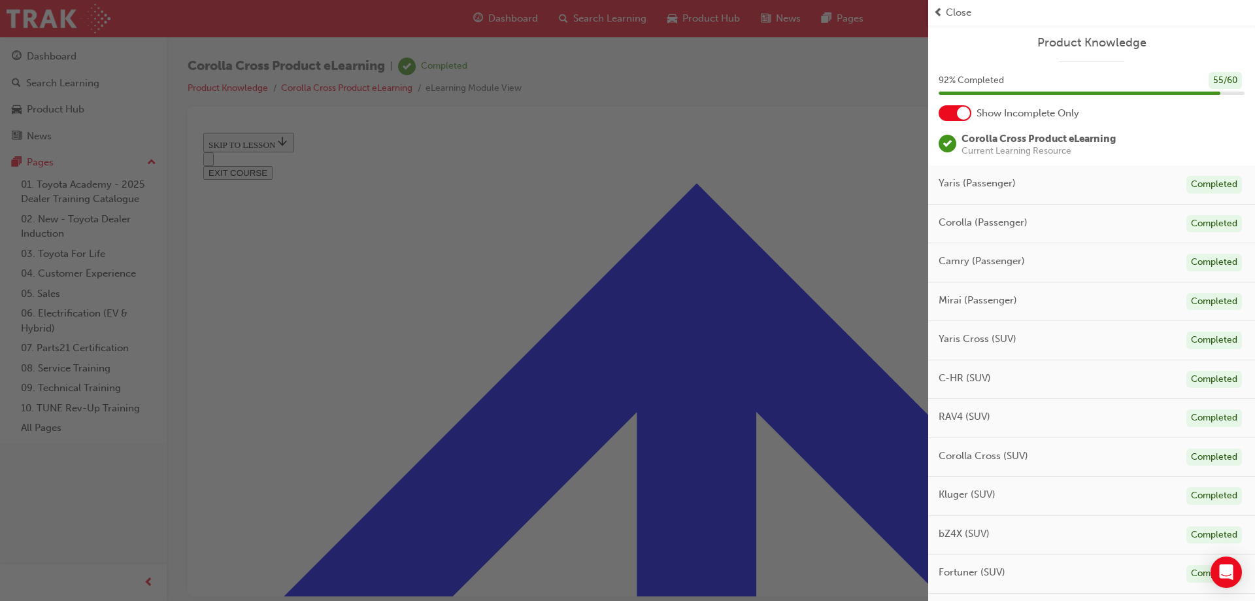
click at [961, 115] on div at bounding box center [963, 113] width 13 height 13
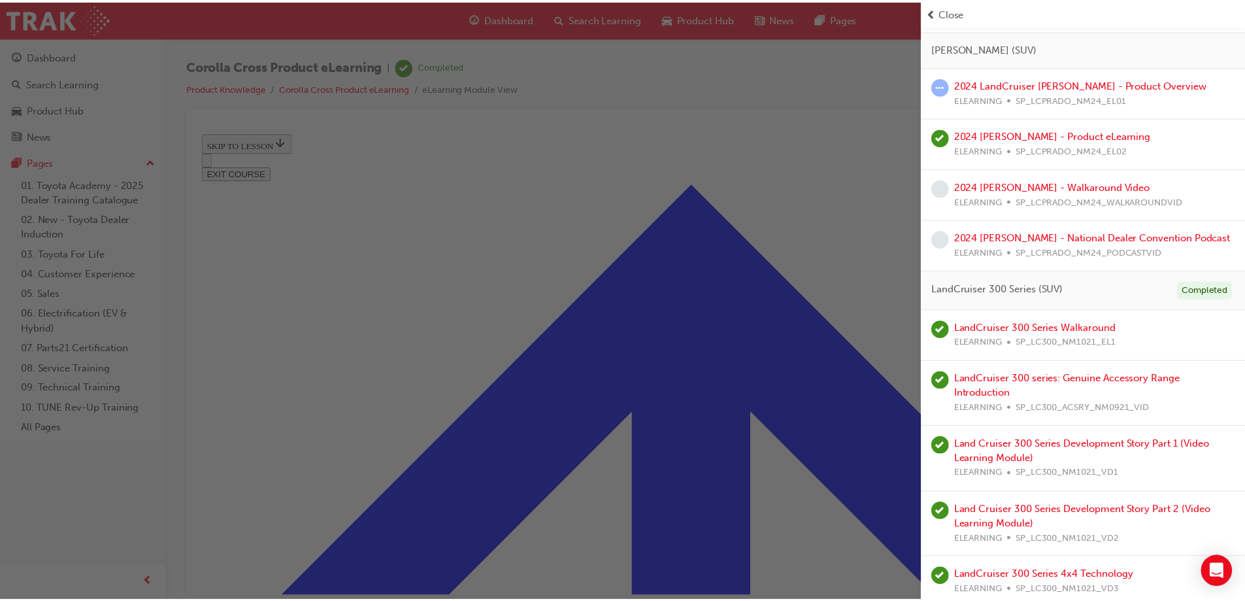
scroll to position [2091, 0]
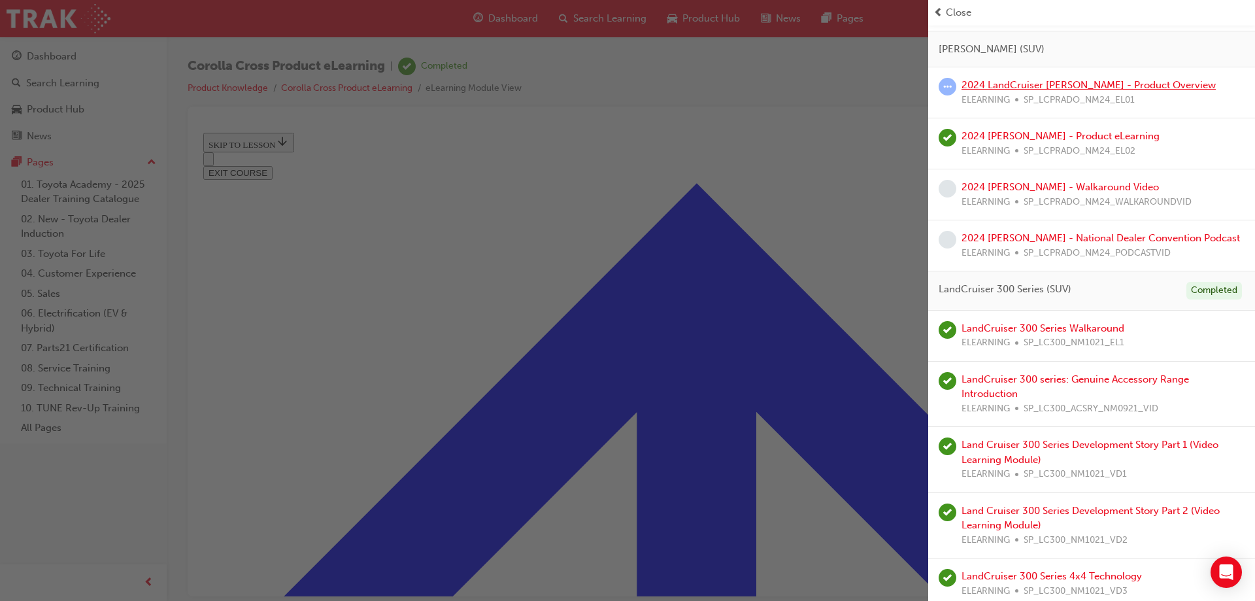
click at [1025, 86] on link "2024 LandCruiser [PERSON_NAME] - Product Overview" at bounding box center [1088, 85] width 254 height 12
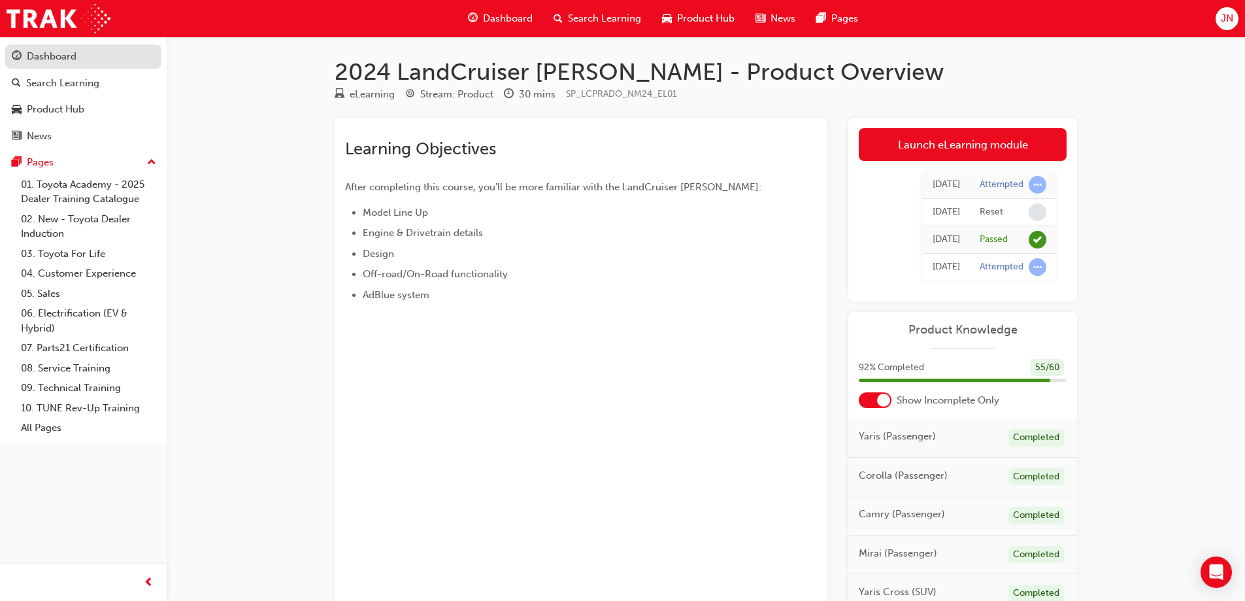
click at [52, 54] on div "Dashboard" at bounding box center [52, 56] width 50 height 15
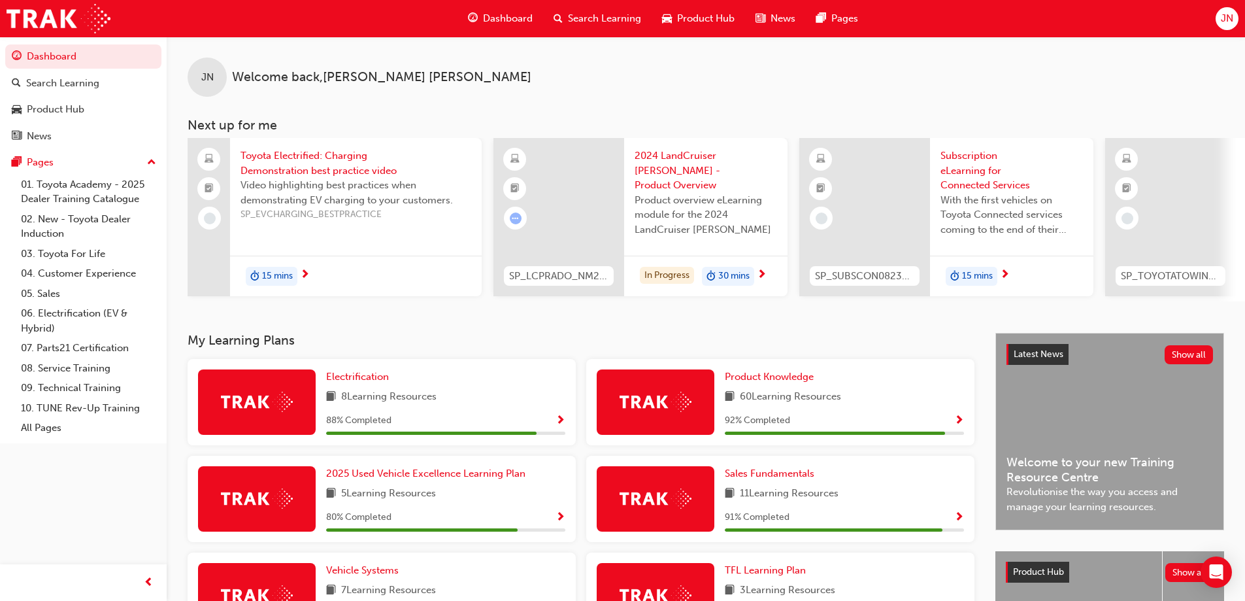
click at [559, 424] on span "Show Progress" at bounding box center [560, 421] width 10 height 12
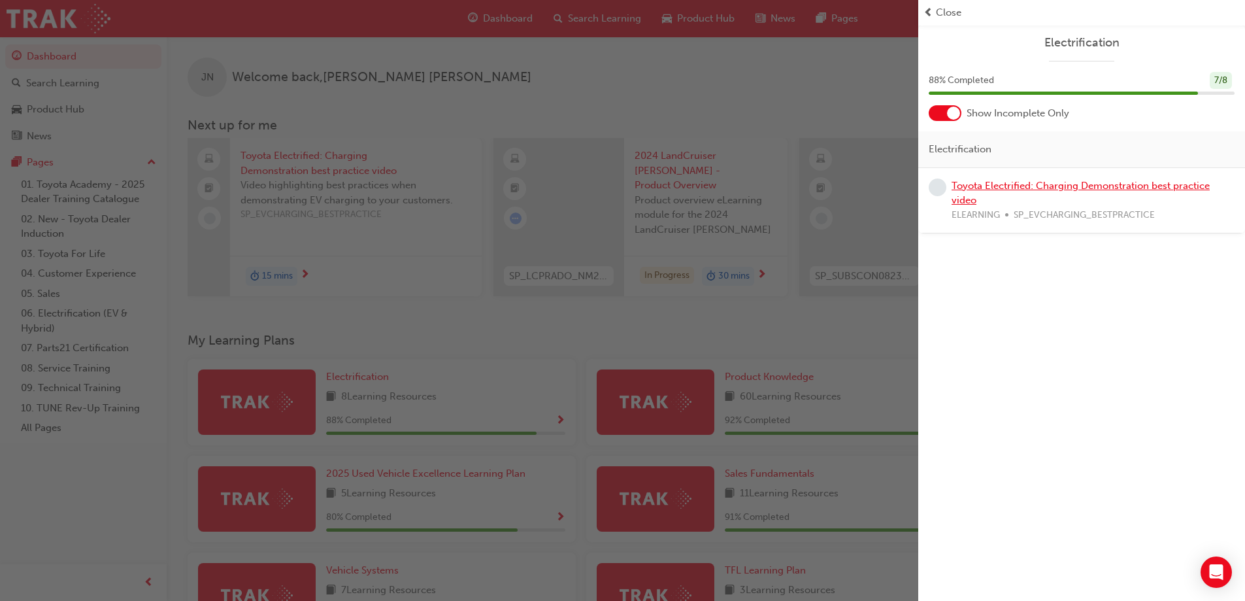
click at [1030, 182] on link "Toyota Electrified: Charging Demonstration best practice video" at bounding box center [1080, 193] width 258 height 27
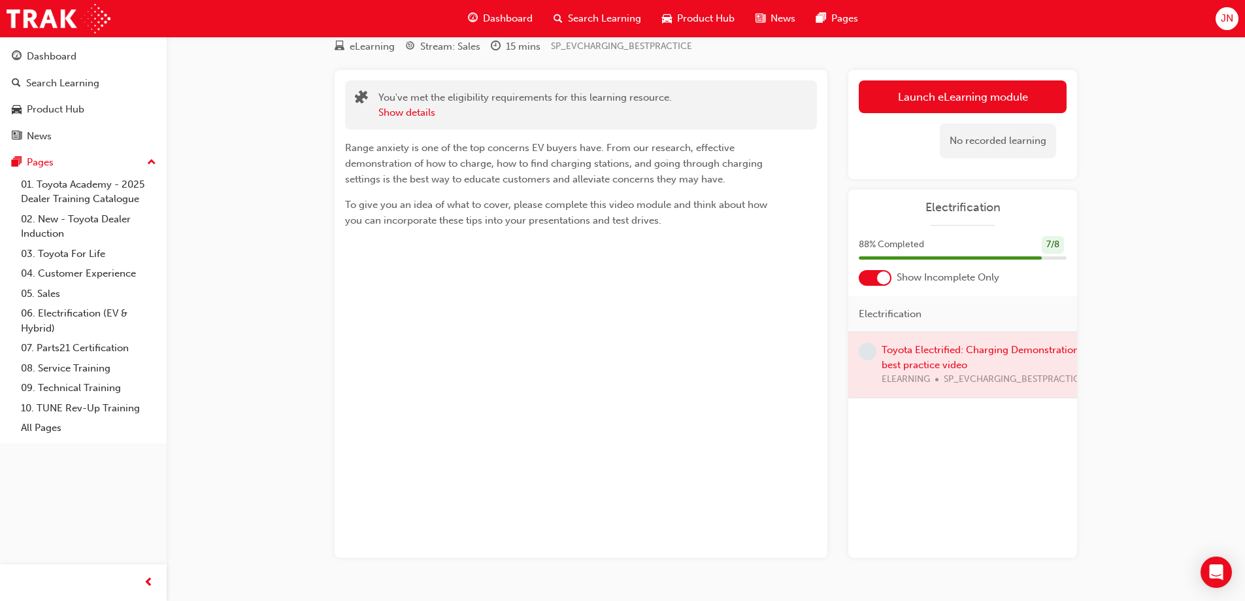
scroll to position [79, 0]
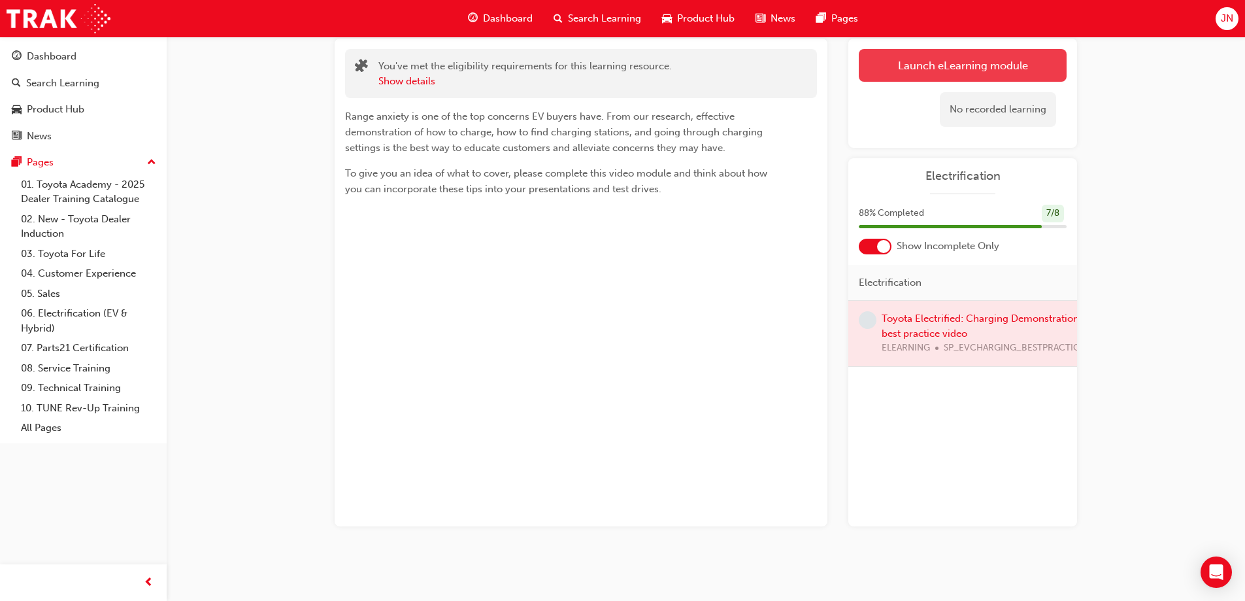
click at [954, 68] on link "Launch eLearning module" at bounding box center [963, 65] width 208 height 33
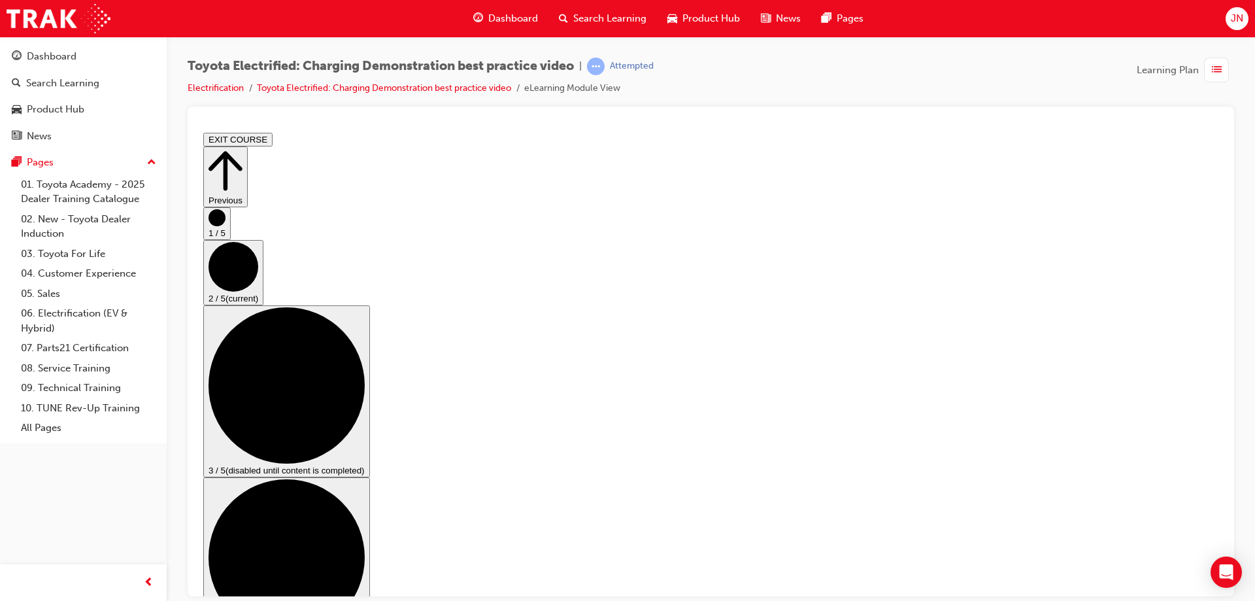
drag, startPoint x: 692, startPoint y: 528, endPoint x: 704, endPoint y: 523, distance: 13.2
drag, startPoint x: 700, startPoint y: 529, endPoint x: 865, endPoint y: 525, distance: 164.7
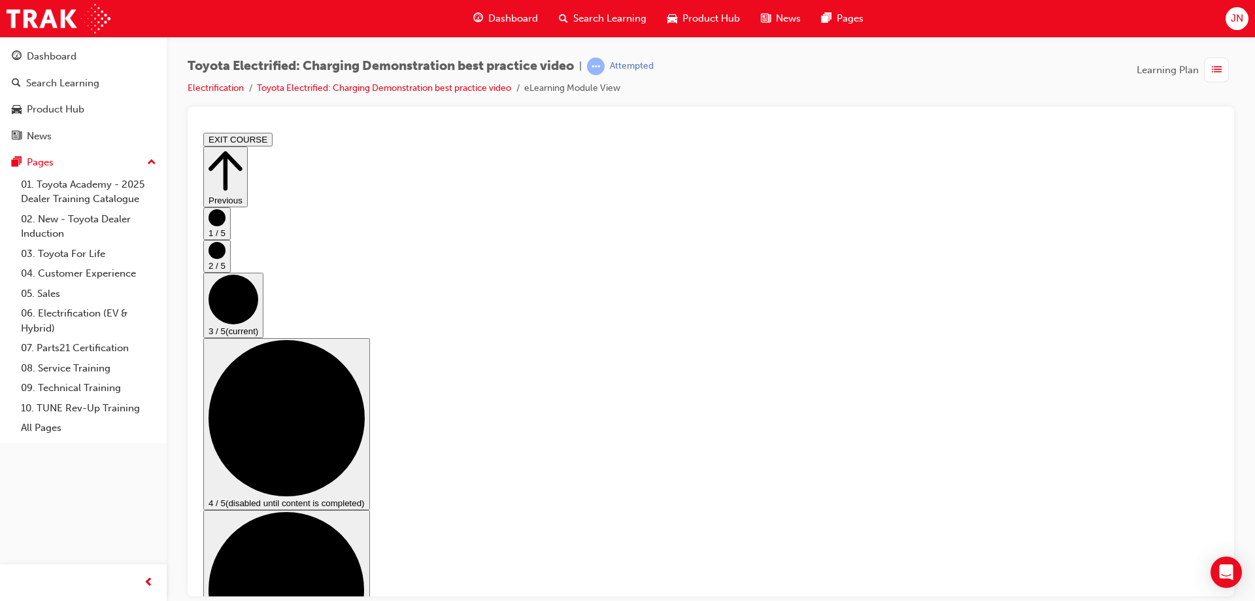
scroll to position [0, 0]
